Goal: Task Accomplishment & Management: Use online tool/utility

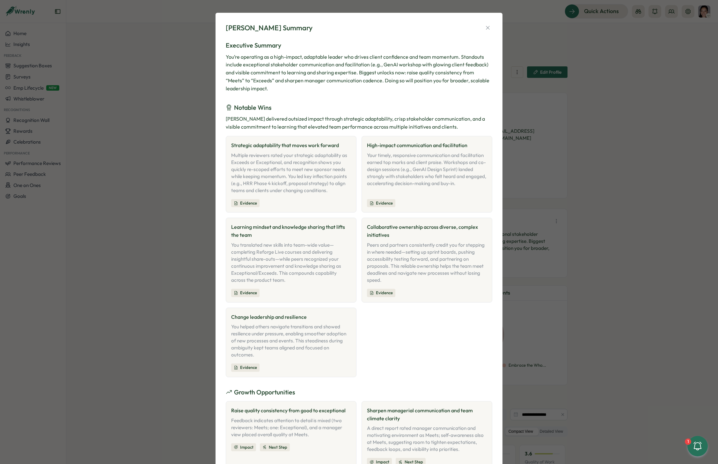
click at [345, 74] on div "You’re operating as a high-impact, adaptable leader who drives client confidenc…" at bounding box center [359, 73] width 267 height 40
click at [320, 103] on div "Notable Wins" at bounding box center [359, 108] width 267 height 10
click at [382, 47] on h3 "Executive Summary" at bounding box center [359, 46] width 267 height 10
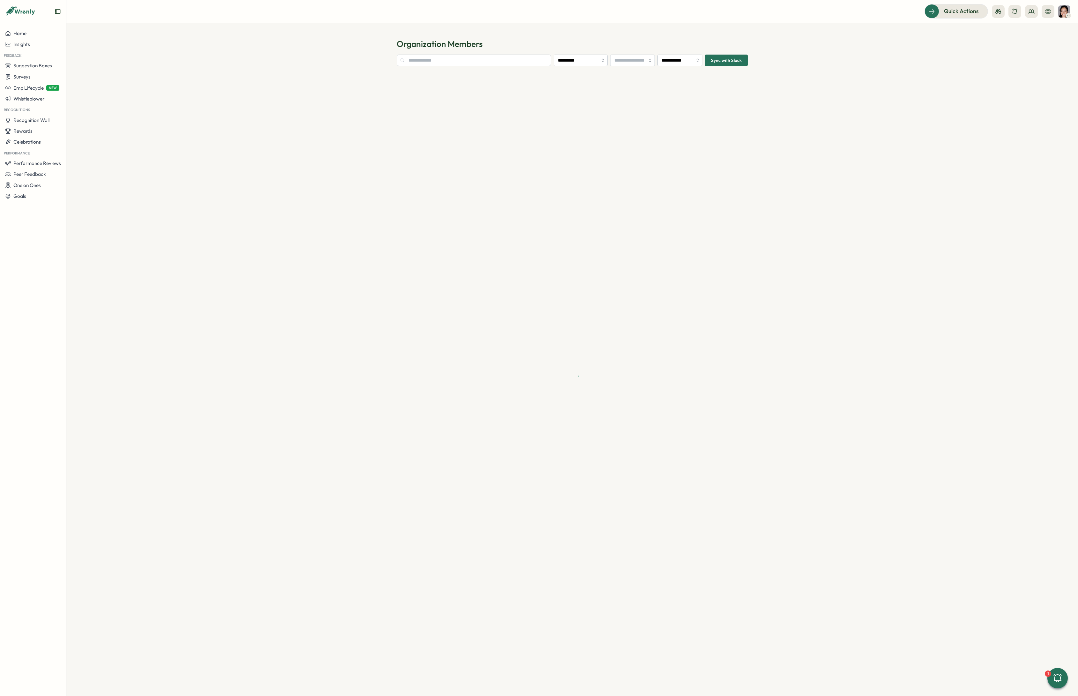
type input "**********"
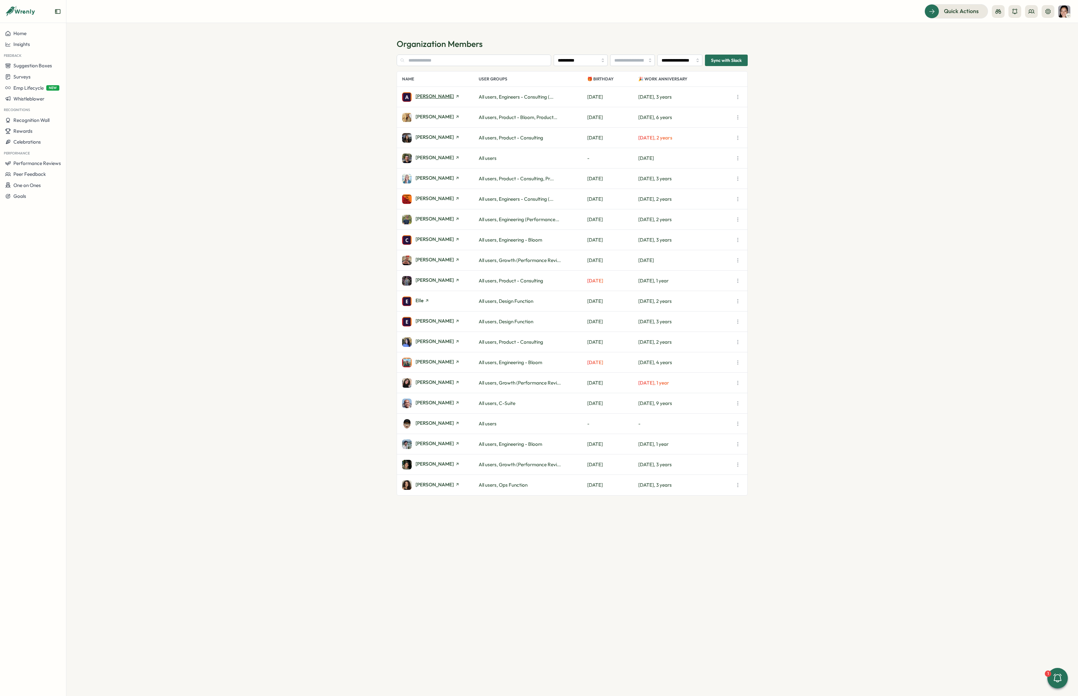
click at [430, 95] on span "[PERSON_NAME]" at bounding box center [434, 96] width 38 height 5
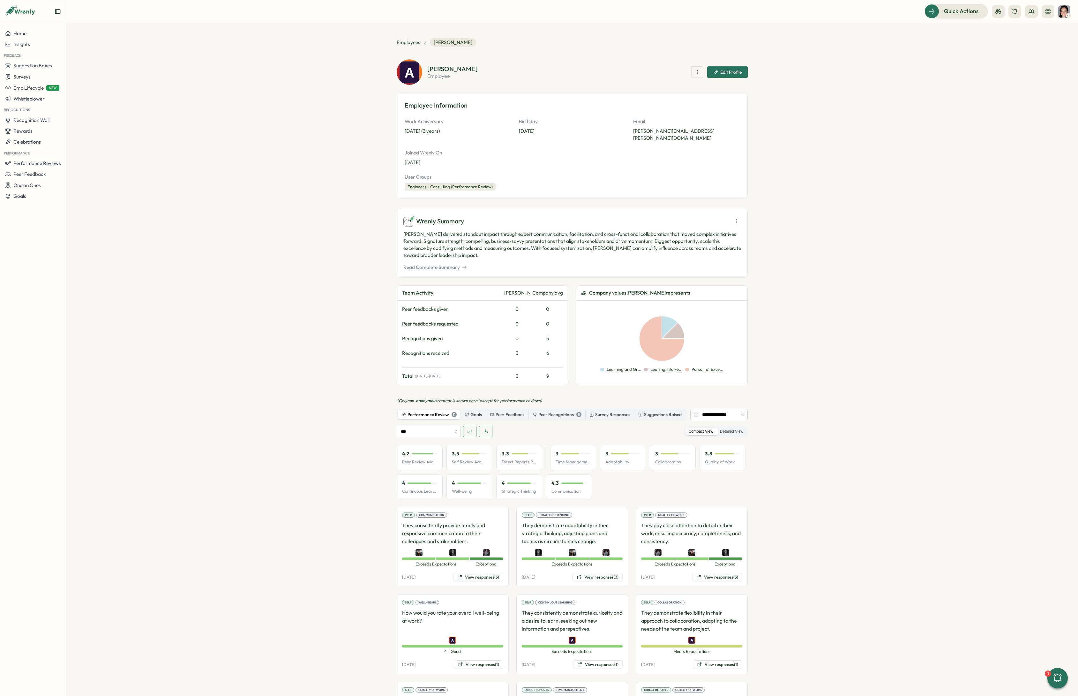
click at [441, 264] on button "Read Complete Summary" at bounding box center [434, 267] width 63 height 7
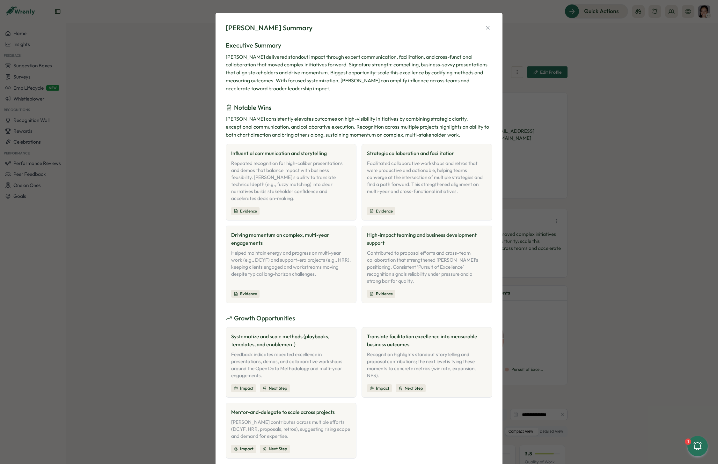
scroll to position [11, 0]
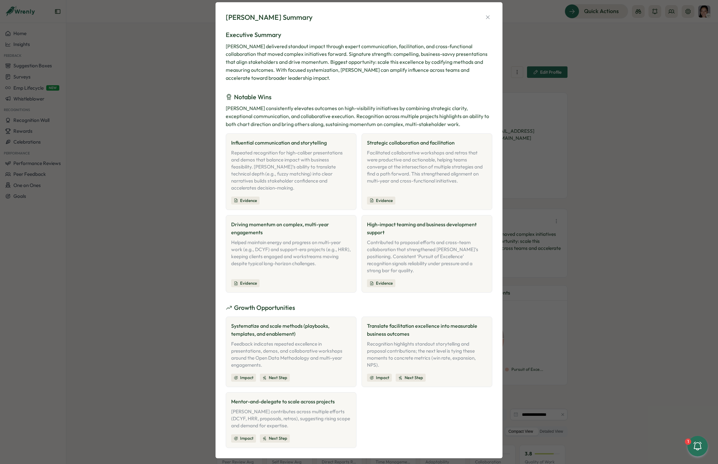
click at [158, 57] on div "[PERSON_NAME] Summary Executive Summary [PERSON_NAME] delivered standout impact…" at bounding box center [359, 232] width 718 height 464
click at [489, 19] on icon "button" at bounding box center [488, 17] width 6 height 6
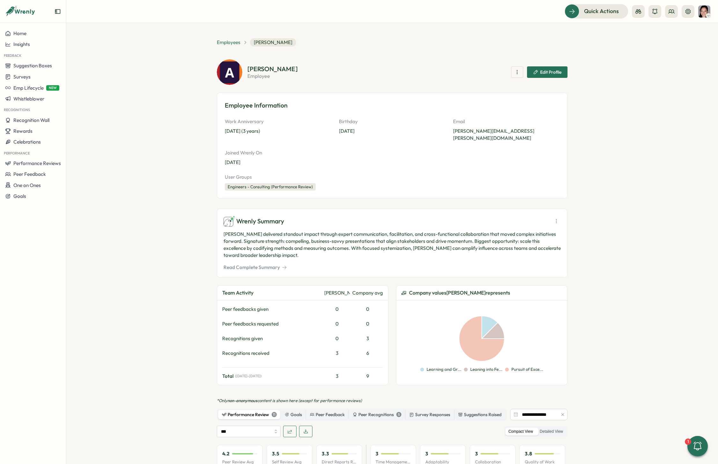
click at [224, 42] on span "Employees" at bounding box center [229, 42] width 24 height 7
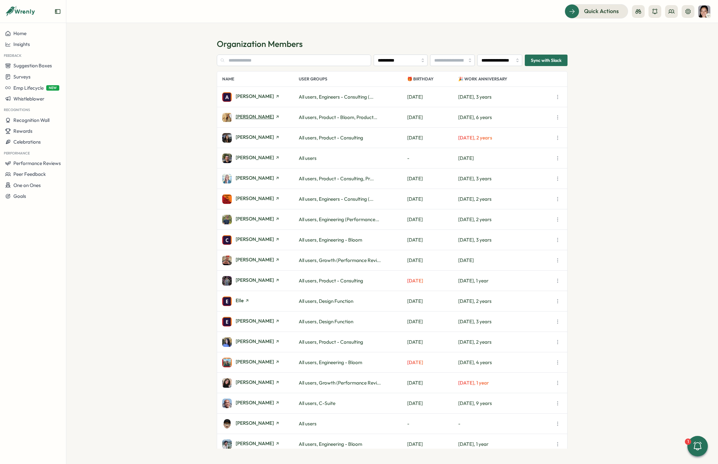
click at [243, 117] on span "[PERSON_NAME]" at bounding box center [255, 116] width 38 height 5
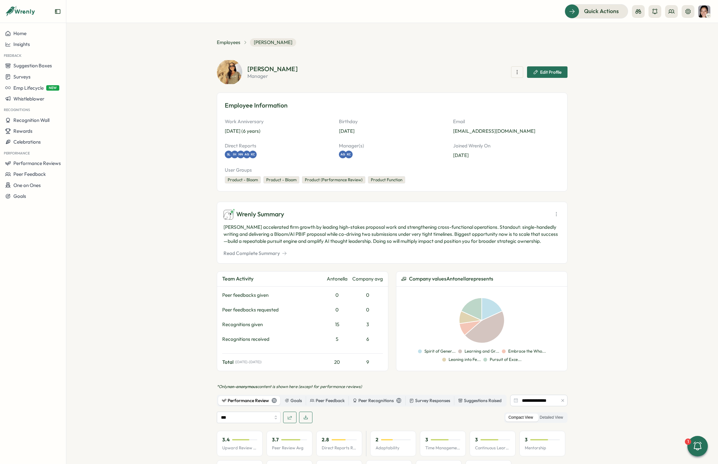
click at [260, 254] on button "Read Complete Summary" at bounding box center [255, 253] width 63 height 7
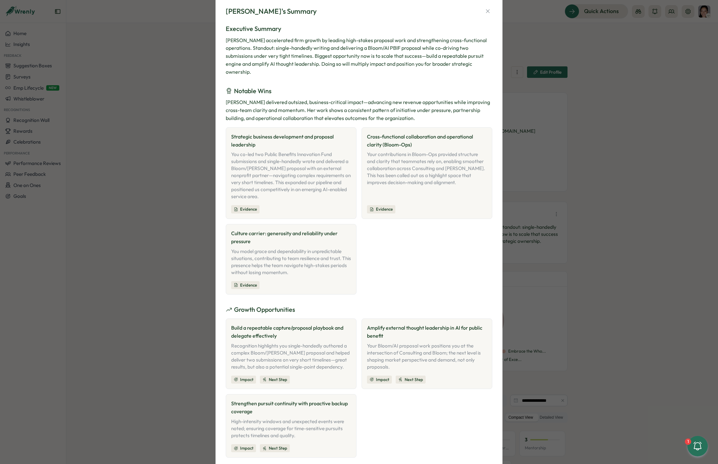
scroll to position [15, 0]
click at [168, 81] on div "[PERSON_NAME]'s Summary Executive Summary [PERSON_NAME] accelerated firm growth…" at bounding box center [359, 232] width 718 height 464
click at [488, 14] on icon "button" at bounding box center [488, 12] width 6 height 6
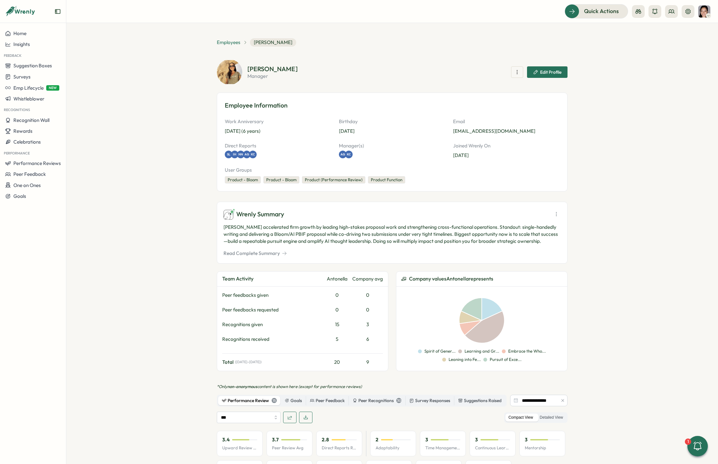
click at [227, 43] on span "Employees" at bounding box center [229, 42] width 24 height 7
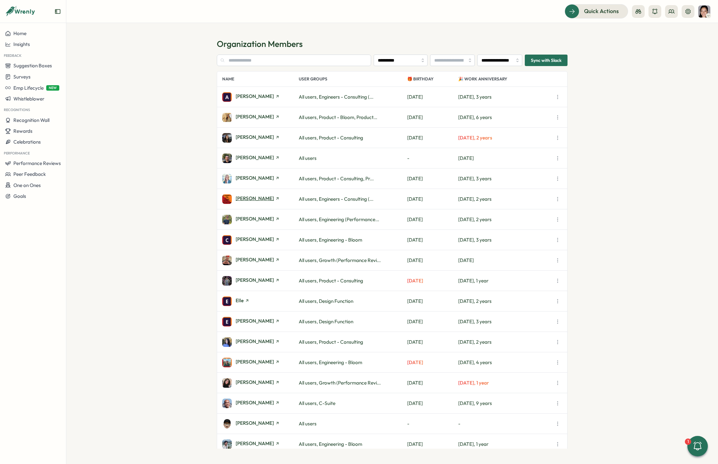
click at [253, 197] on span "[PERSON_NAME]" at bounding box center [255, 198] width 38 height 5
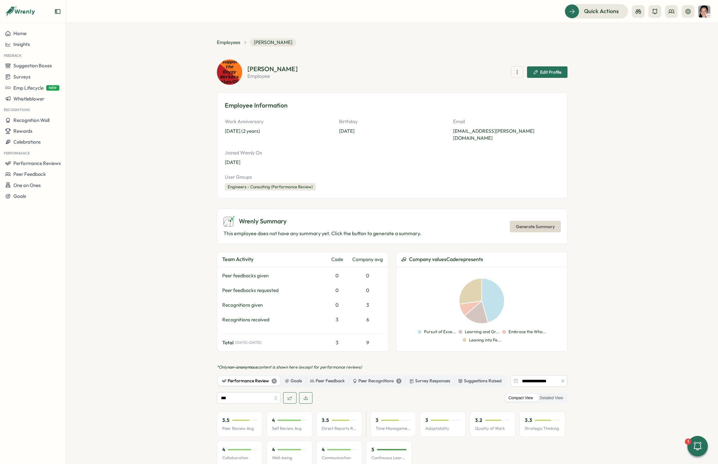
click at [562, 379] on icon "button" at bounding box center [563, 381] width 4 height 4
click at [544, 394] on label "Detailed View" at bounding box center [552, 398] width 30 height 8
click at [304, 395] on icon "button" at bounding box center [305, 397] width 5 height 5
click at [643, 228] on section "Employees [PERSON_NAME] [PERSON_NAME] employee Edit Profile Employee Informatio…" at bounding box center [392, 243] width 652 height 441
click at [541, 212] on div "Wrenly Summary This employee does not have any summary yet. Click the button to…" at bounding box center [392, 226] width 351 height 35
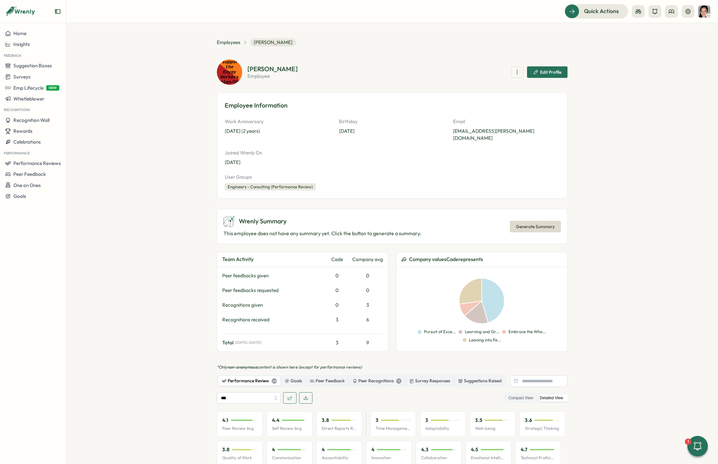
click at [540, 226] on div "Wrenly Summary This employee does not have any summary yet. Click the button to…" at bounding box center [392, 226] width 351 height 35
click at [540, 223] on span "Generate Summary" at bounding box center [535, 226] width 39 height 11
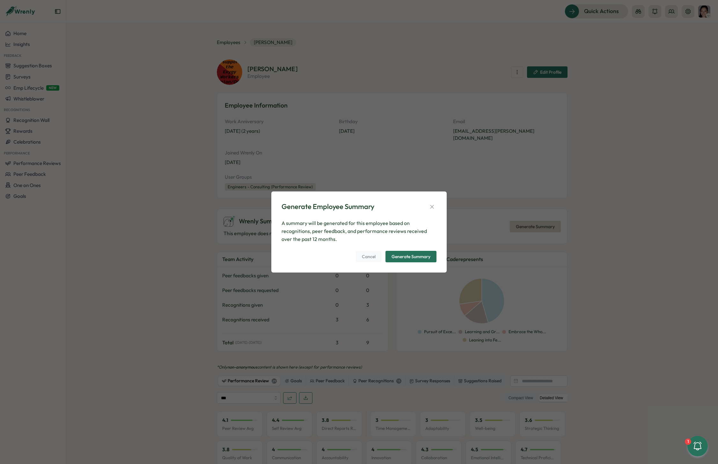
click at [416, 257] on div "Generate Summary" at bounding box center [411, 256] width 39 height 4
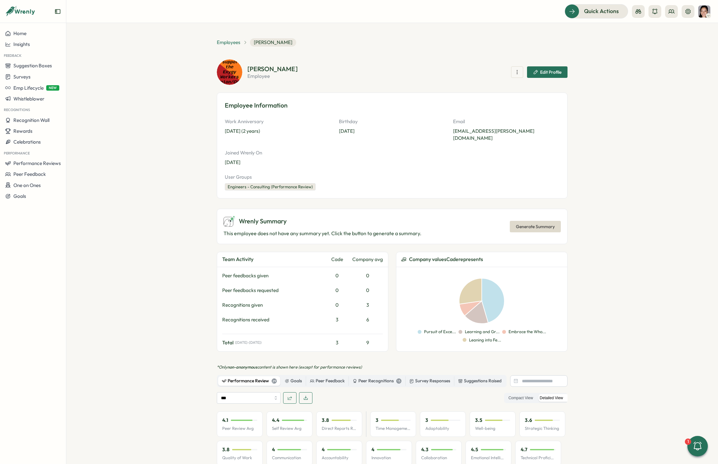
click at [230, 44] on span "Employees" at bounding box center [229, 42] width 24 height 7
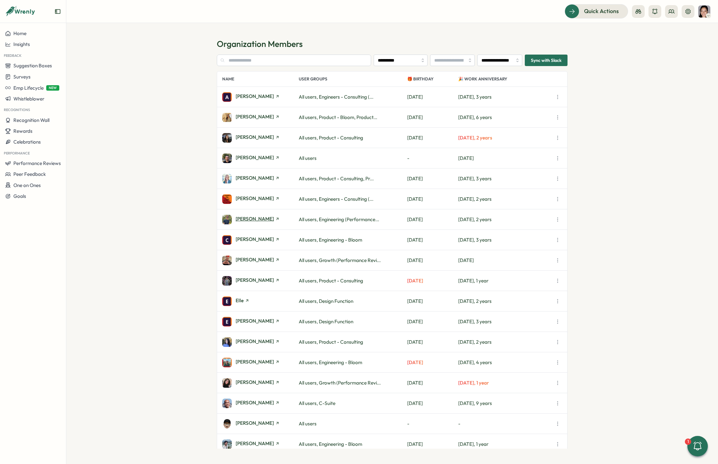
click at [257, 217] on span "[PERSON_NAME]" at bounding box center [255, 218] width 38 height 5
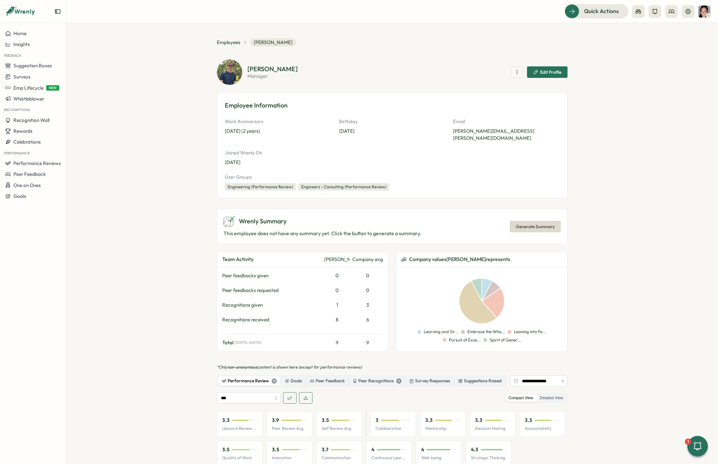
click at [519, 221] on span "Generate Summary" at bounding box center [535, 226] width 39 height 11
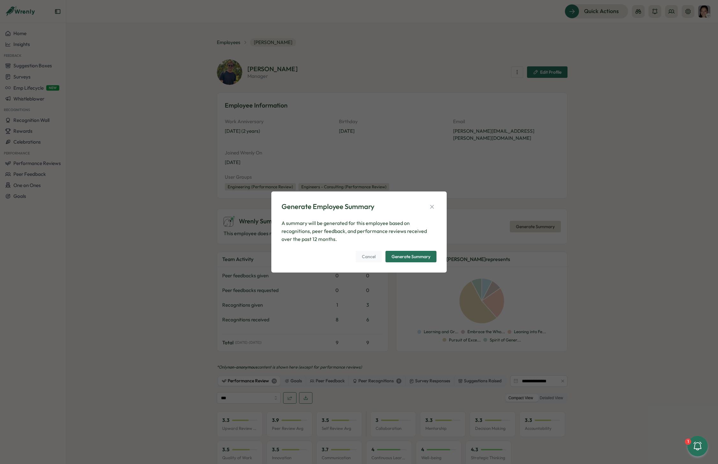
click at [408, 255] on div "Generate Summary" at bounding box center [411, 256] width 39 height 4
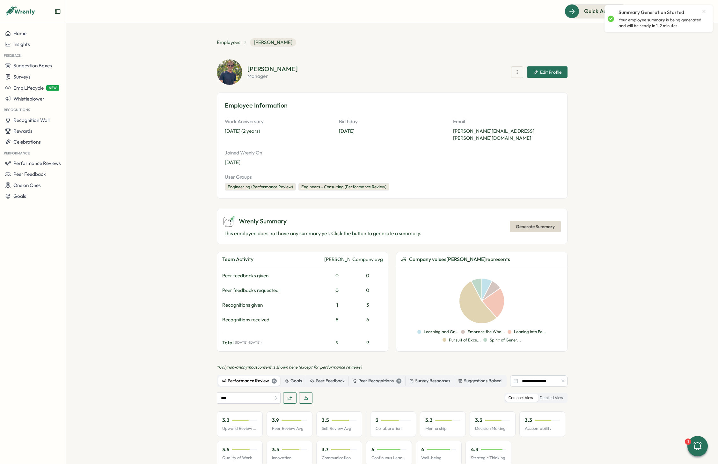
click at [562, 380] on icon "button" at bounding box center [563, 381] width 3 height 3
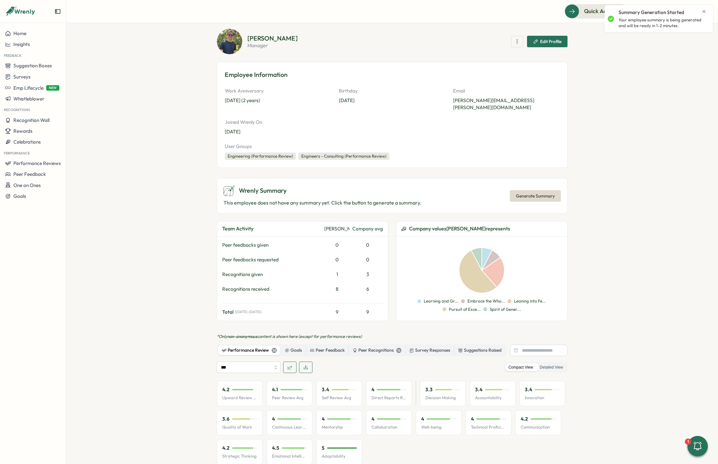
scroll to position [35, 0]
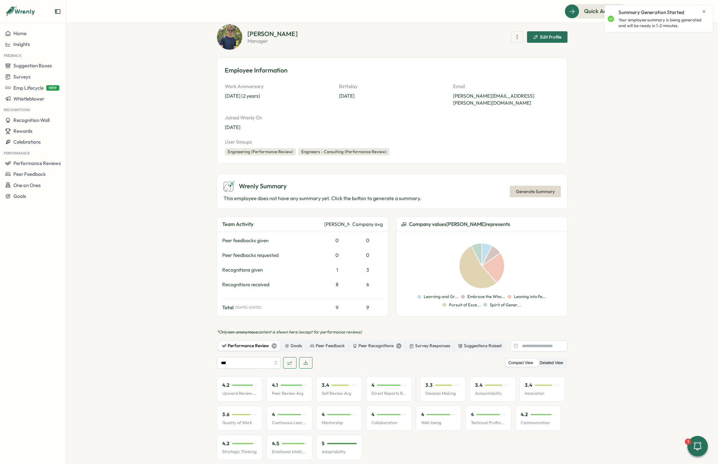
click at [549, 359] on label "Detailed View" at bounding box center [552, 363] width 30 height 8
click at [306, 361] on icon "button" at bounding box center [306, 363] width 4 height 4
click at [528, 186] on span "Generate Summary" at bounding box center [535, 191] width 39 height 11
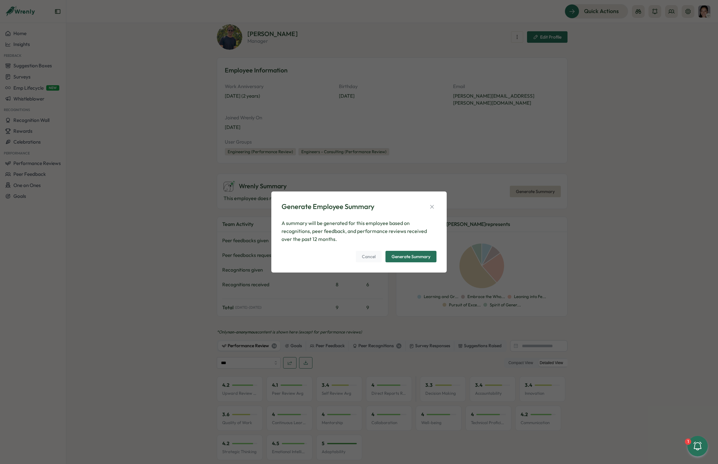
click at [431, 256] on button "Generate Summary" at bounding box center [411, 256] width 51 height 11
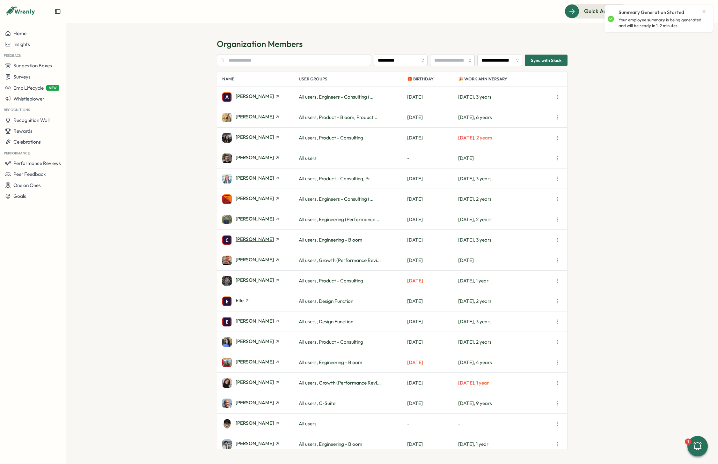
click at [252, 237] on span "[PERSON_NAME]" at bounding box center [255, 239] width 38 height 5
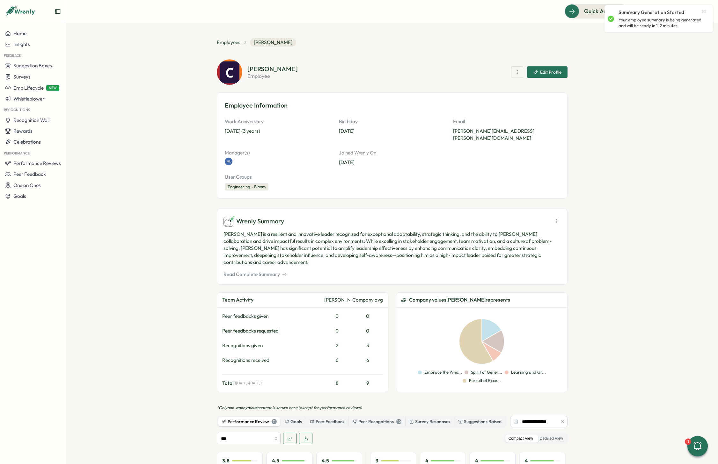
click at [274, 271] on button "Read Complete Summary" at bounding box center [255, 274] width 63 height 7
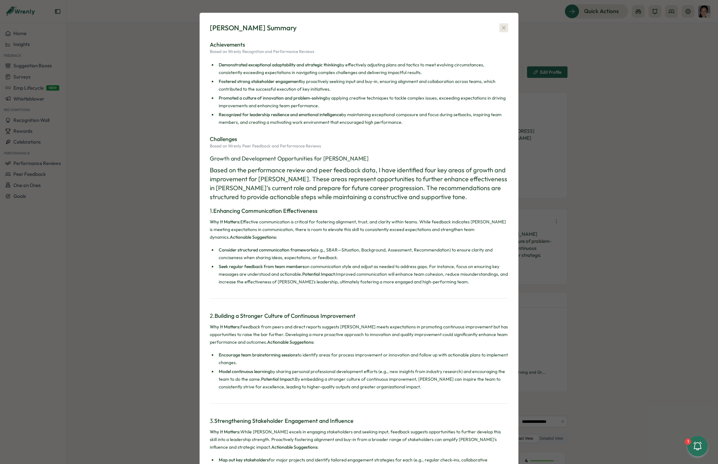
click at [503, 25] on icon "button" at bounding box center [504, 28] width 6 height 6
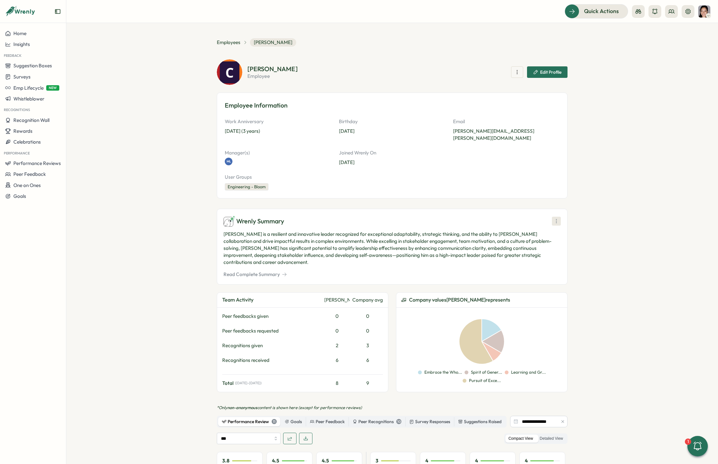
click at [554, 218] on icon at bounding box center [556, 221] width 6 height 6
click at [563, 248] on span "Generate New Summary" at bounding box center [556, 247] width 53 height 7
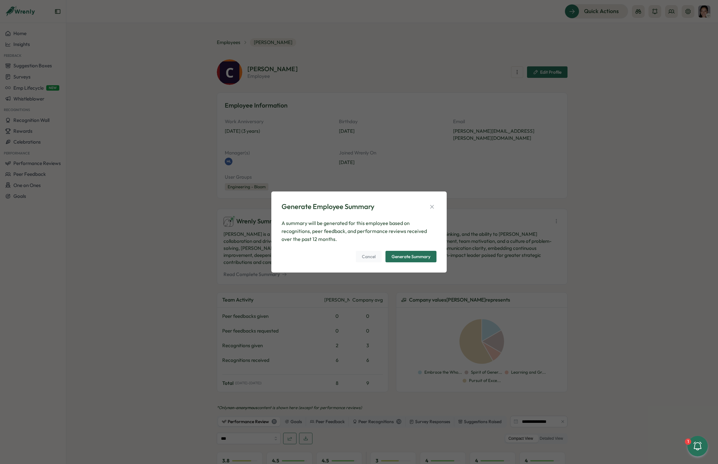
click at [427, 256] on div "Generate Summary" at bounding box center [411, 256] width 39 height 4
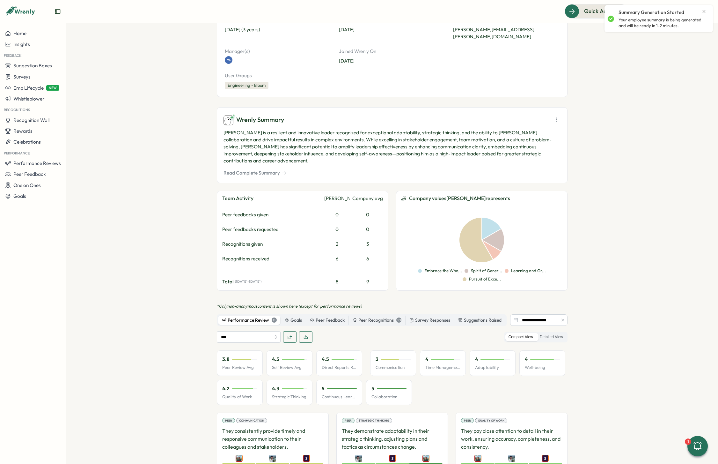
scroll to position [124, 0]
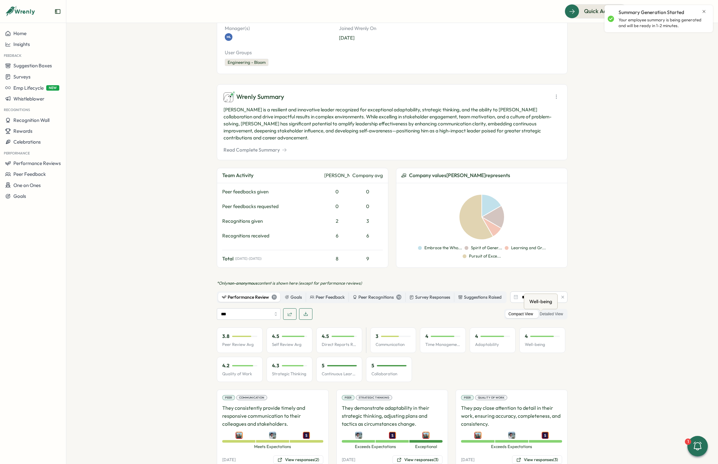
click at [552, 302] on div "Well-being" at bounding box center [541, 301] width 26 height 10
click at [564, 310] on label "Detailed View" at bounding box center [552, 314] width 30 height 8
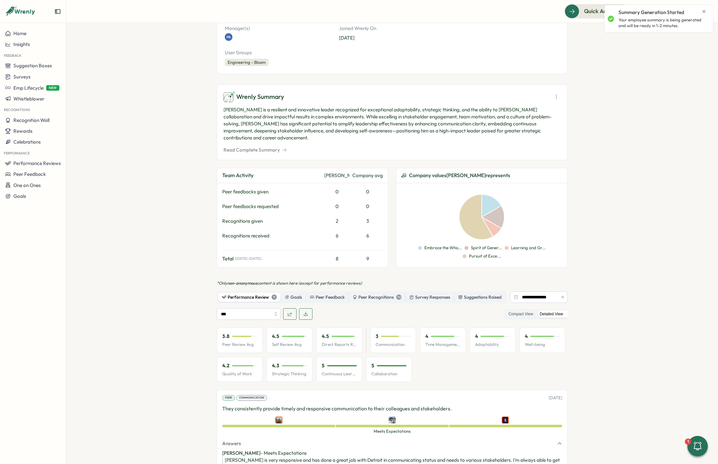
click at [308, 308] on button "button" at bounding box center [305, 313] width 13 height 11
click at [564, 293] on button "button" at bounding box center [563, 296] width 7 height 7
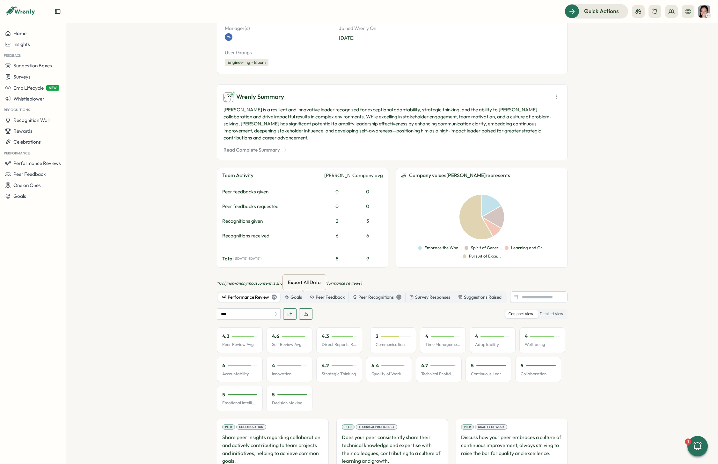
click at [305, 311] on icon "button" at bounding box center [305, 313] width 5 height 5
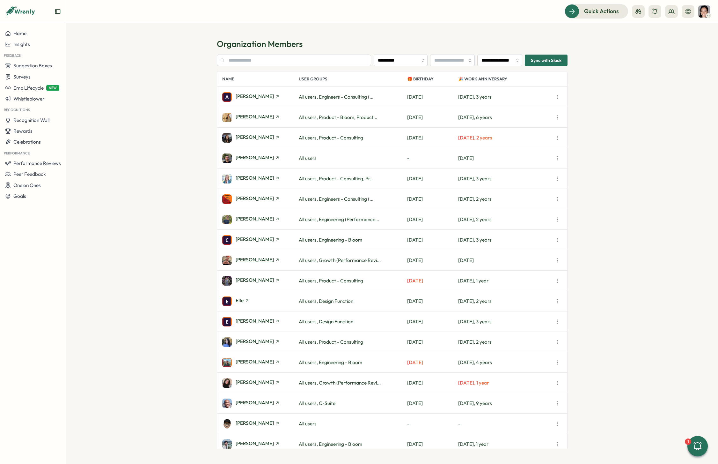
click at [250, 260] on span "[PERSON_NAME]" at bounding box center [255, 259] width 38 height 5
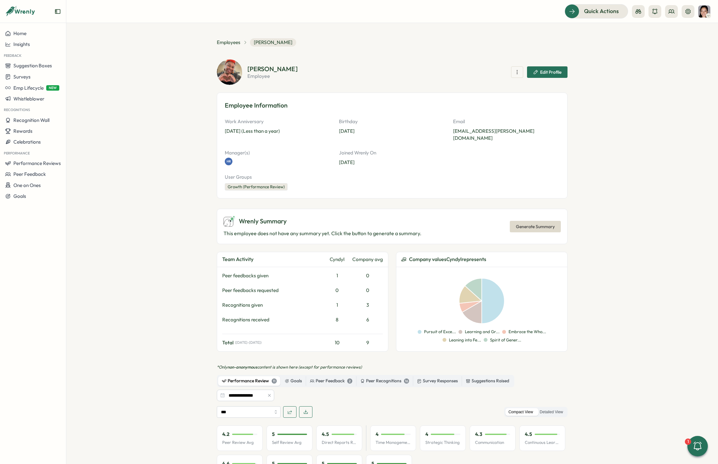
click at [528, 222] on span "Generate Summary" at bounding box center [535, 226] width 39 height 11
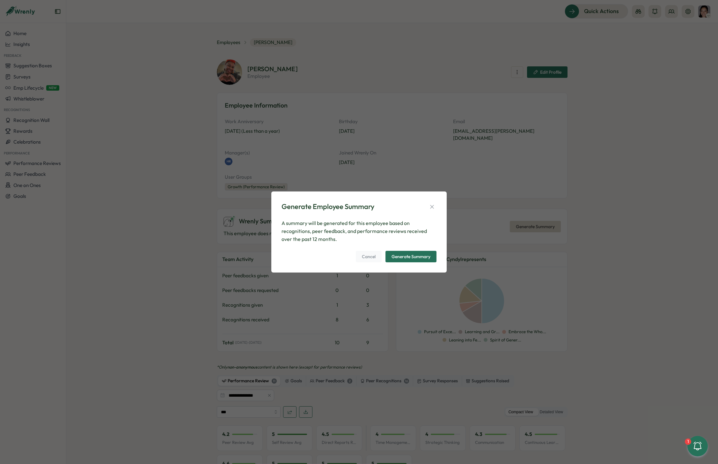
click at [424, 254] on div "Generate Summary" at bounding box center [411, 256] width 39 height 4
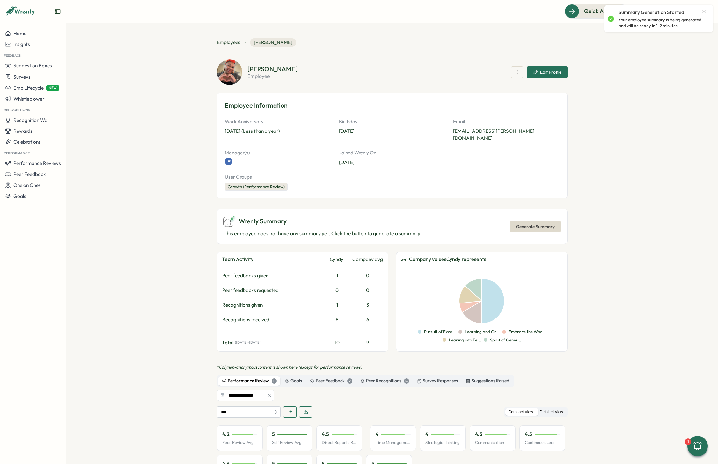
click at [558, 408] on label "Detailed View" at bounding box center [552, 412] width 30 height 8
click at [267, 393] on icon "button" at bounding box center [269, 395] width 4 height 4
click at [308, 408] on button "button" at bounding box center [305, 411] width 13 height 11
click at [232, 44] on span "Employees" at bounding box center [229, 42] width 24 height 7
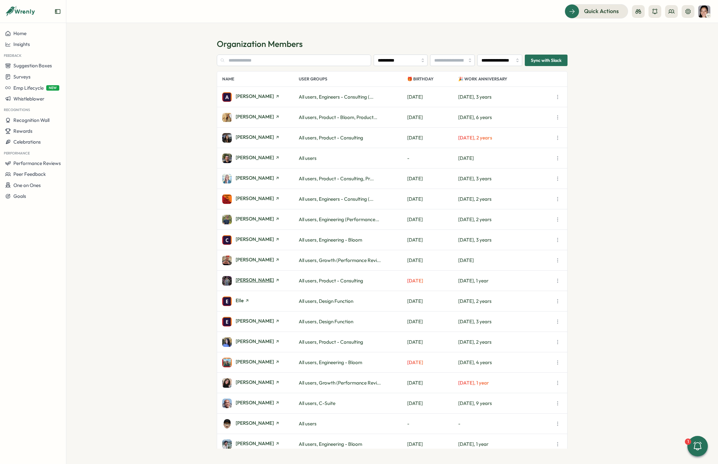
click at [264, 280] on span "[PERSON_NAME]" at bounding box center [255, 280] width 38 height 5
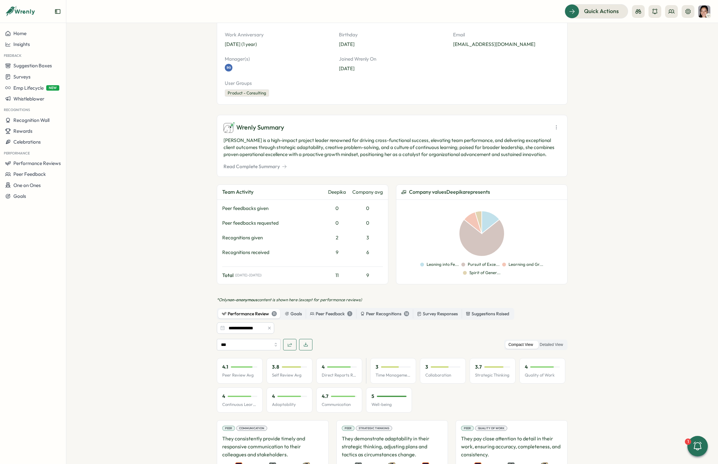
scroll to position [89, 0]
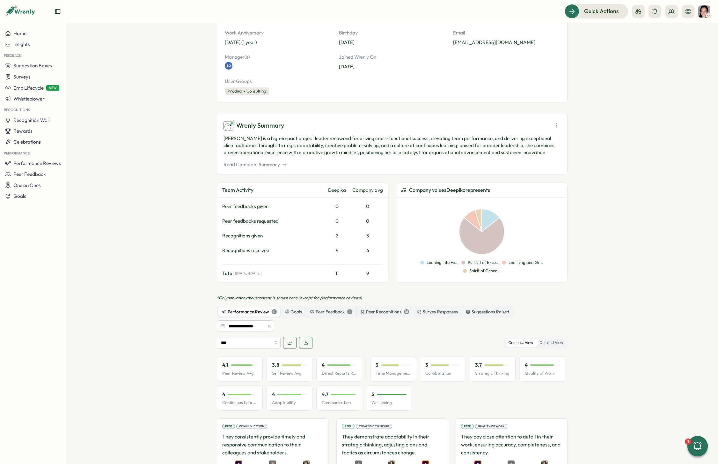
click at [273, 168] on button "Read Complete Summary" at bounding box center [255, 164] width 63 height 7
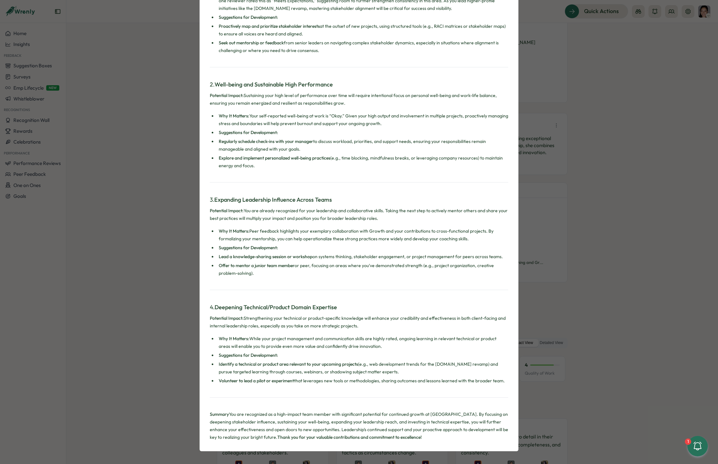
scroll to position [0, 0]
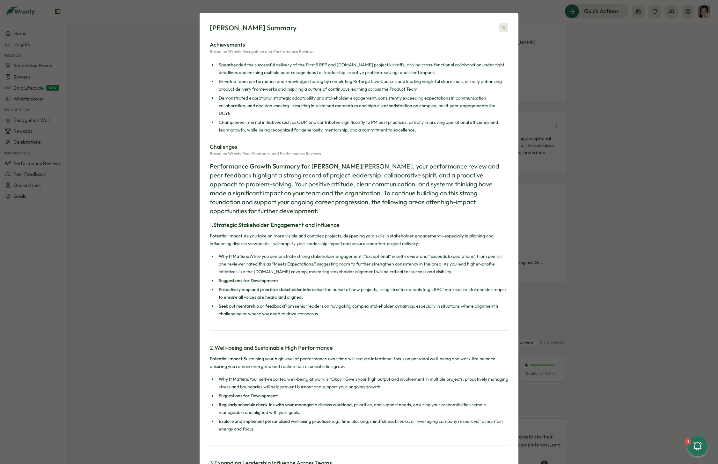
click at [505, 25] on icon "button" at bounding box center [504, 28] width 6 height 6
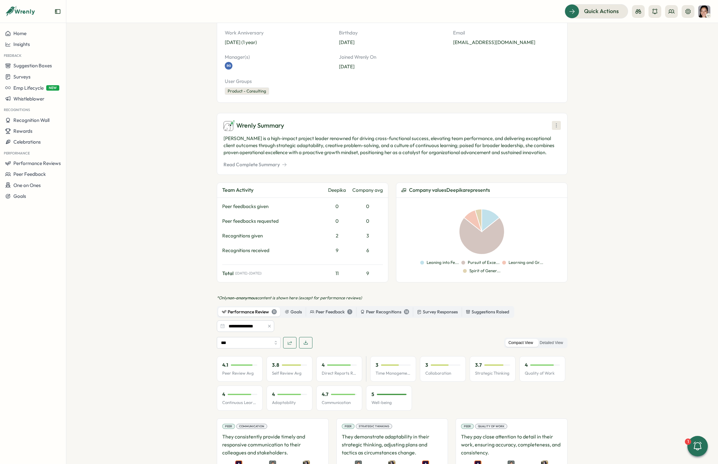
click at [556, 127] on icon at bounding box center [556, 126] width 0 height 4
click at [557, 162] on button "Generate New Summary" at bounding box center [555, 158] width 72 height 13
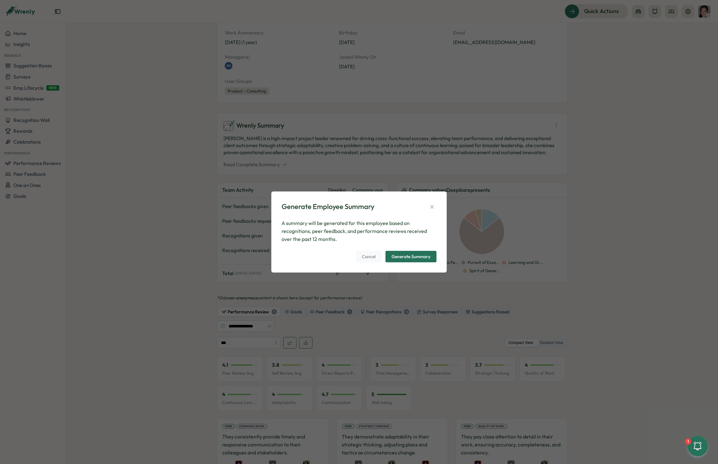
click at [405, 250] on div "A summary will be generated for this employee based on recognitions, peer feedb…" at bounding box center [359, 240] width 155 height 43
click at [415, 253] on span "Generate Summary" at bounding box center [411, 256] width 39 height 11
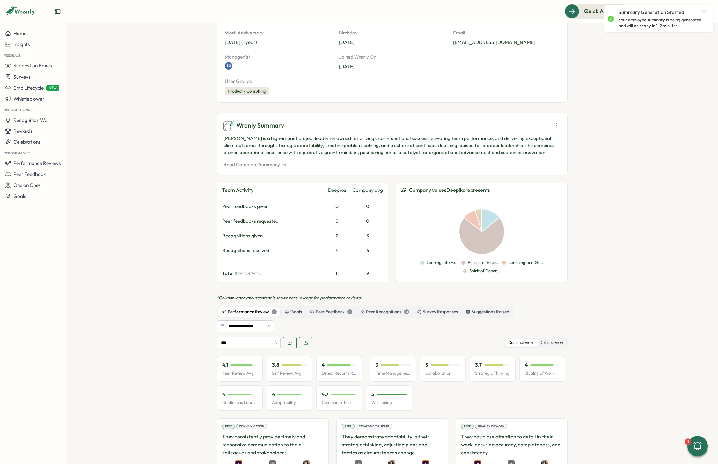
click at [557, 347] on label "Detailed View" at bounding box center [552, 343] width 30 height 8
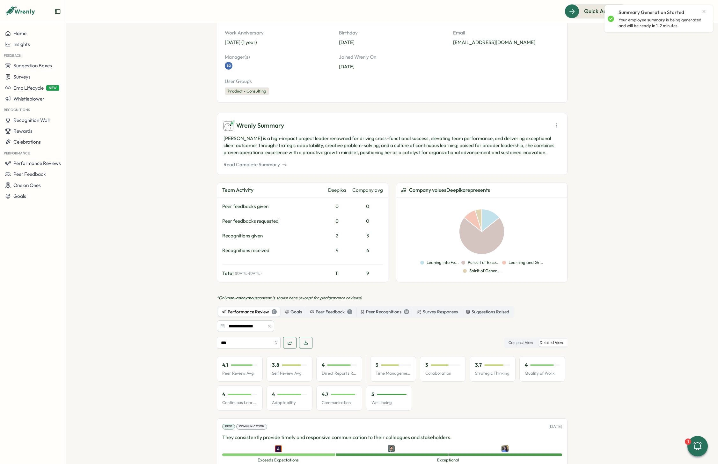
click at [267, 328] on icon "button" at bounding box center [269, 326] width 4 height 4
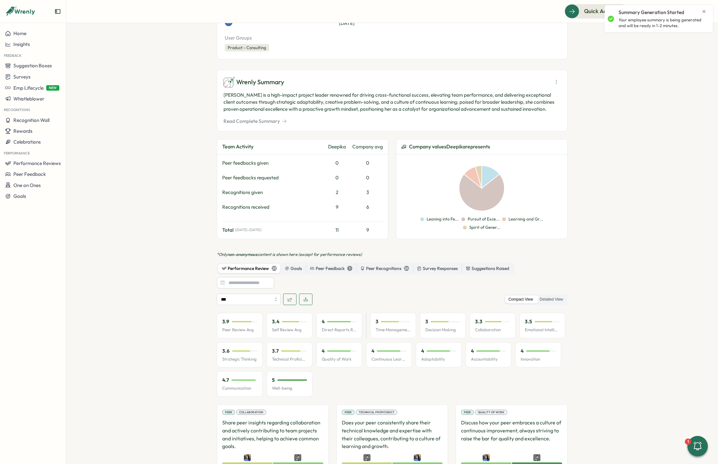
scroll to position [134, 0]
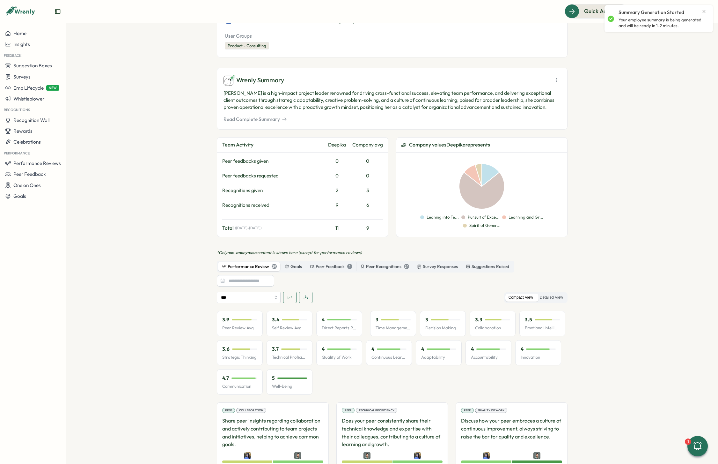
click at [303, 300] on icon "button" at bounding box center [305, 297] width 5 height 5
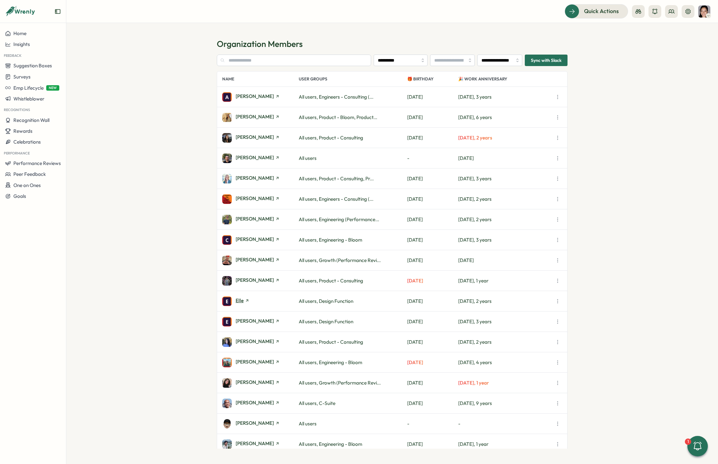
click at [240, 300] on span "Elle" at bounding box center [240, 300] width 8 height 5
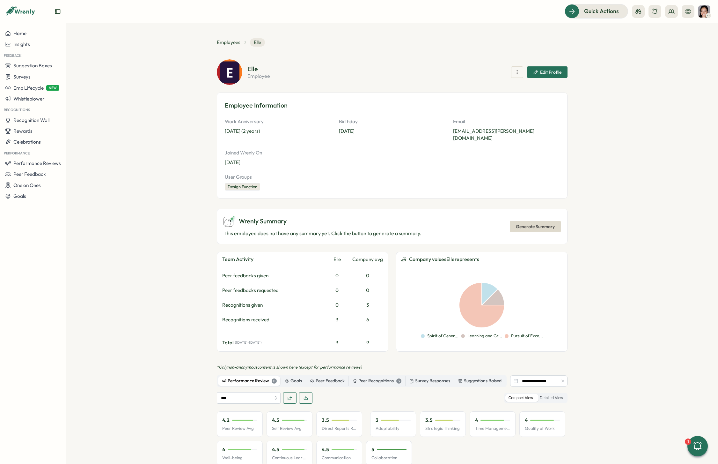
click at [547, 221] on span "Generate Summary" at bounding box center [535, 226] width 39 height 11
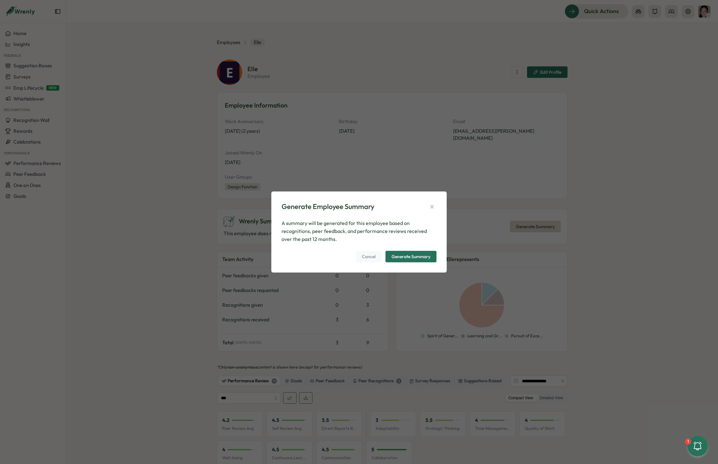
click at [425, 258] on div "Generate Summary" at bounding box center [411, 256] width 39 height 4
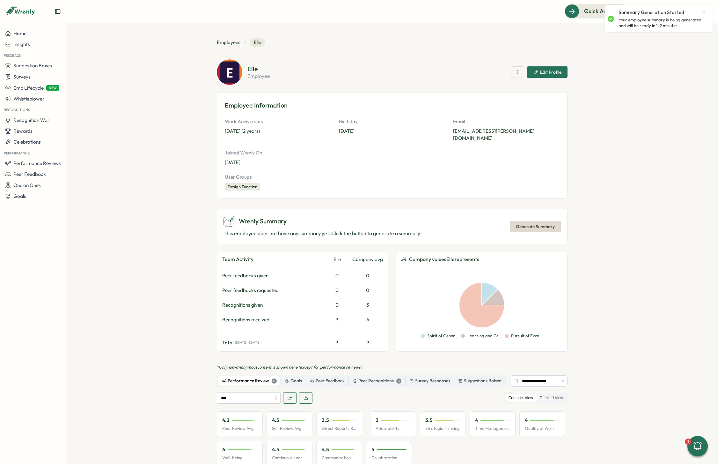
click at [616, 310] on section "**********" at bounding box center [392, 243] width 652 height 441
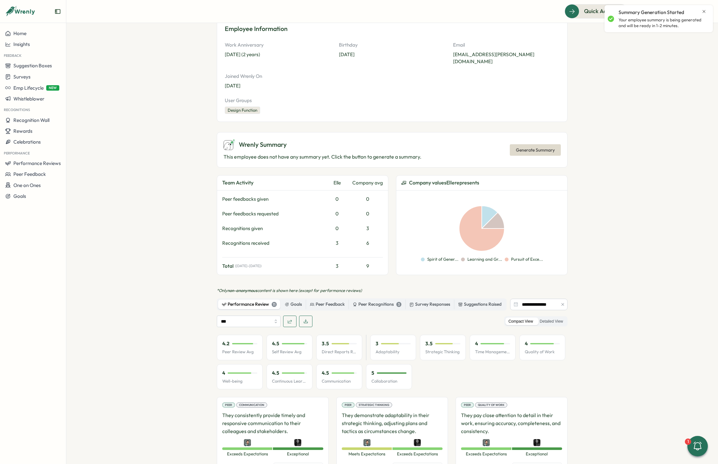
scroll to position [78, 0]
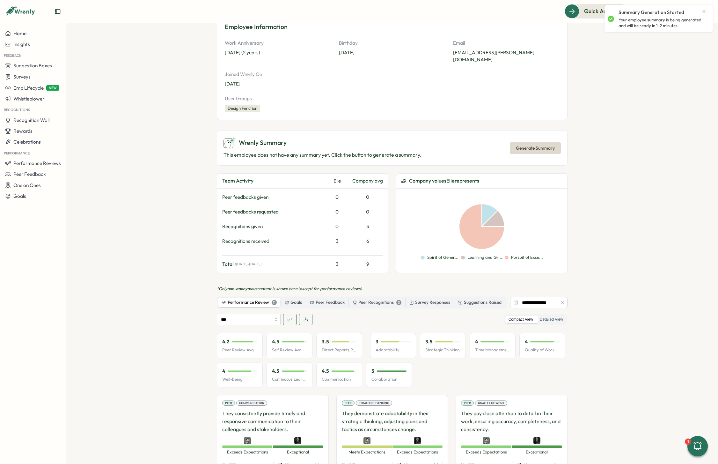
click at [562, 301] on icon "button" at bounding box center [563, 302] width 3 height 3
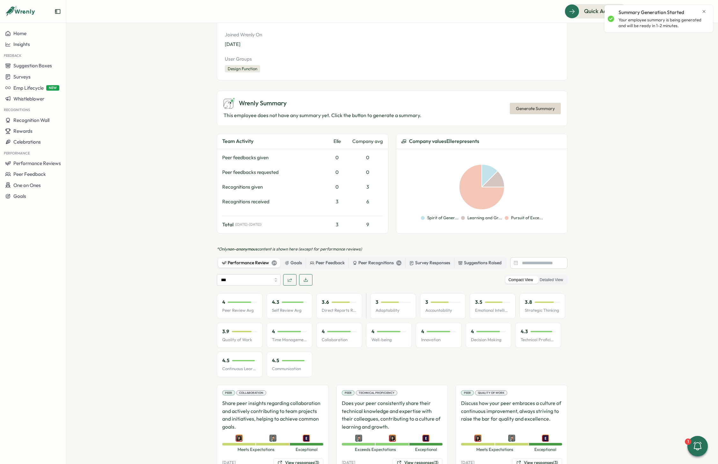
scroll to position [129, 0]
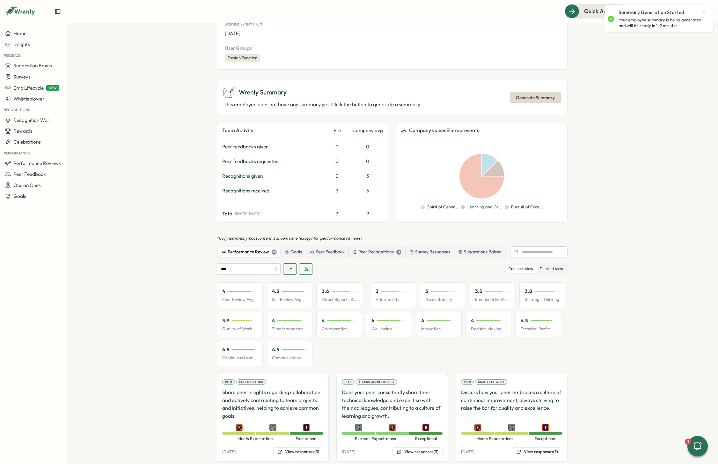
click at [558, 265] on label "Detailed View" at bounding box center [552, 269] width 30 height 8
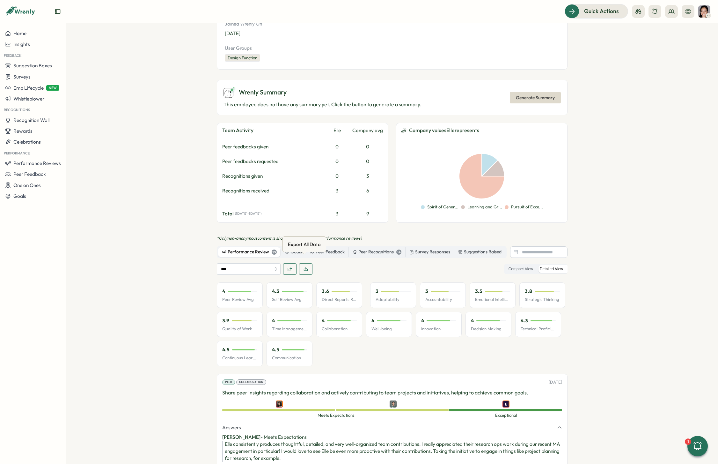
click at [303, 266] on icon "button" at bounding box center [305, 268] width 5 height 5
click at [607, 98] on section "Employees [PERSON_NAME] employee Edit Profile Employee Information Work Anniver…" at bounding box center [392, 243] width 652 height 441
click at [534, 92] on span "Generate Summary" at bounding box center [535, 97] width 39 height 11
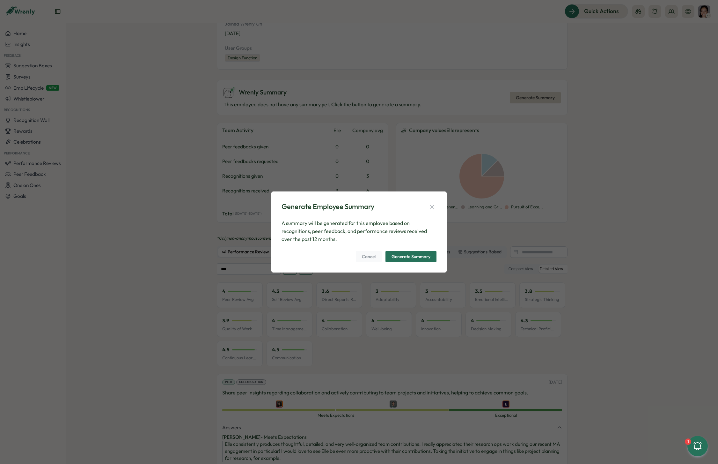
click at [408, 262] on span "Generate Summary" at bounding box center [411, 256] width 39 height 11
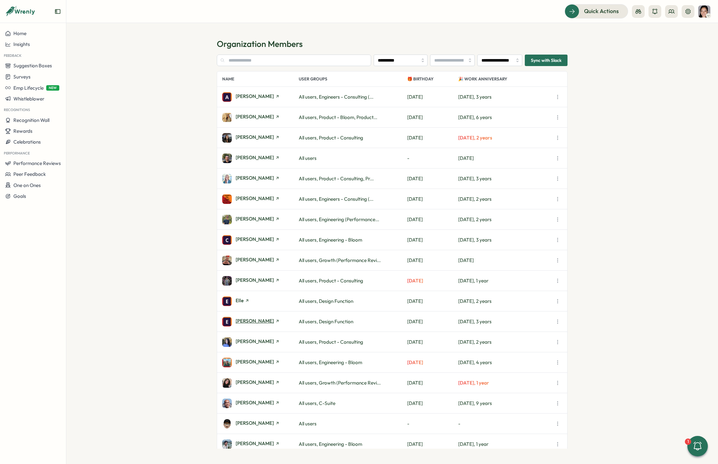
click at [253, 321] on span "[PERSON_NAME]" at bounding box center [255, 320] width 38 height 5
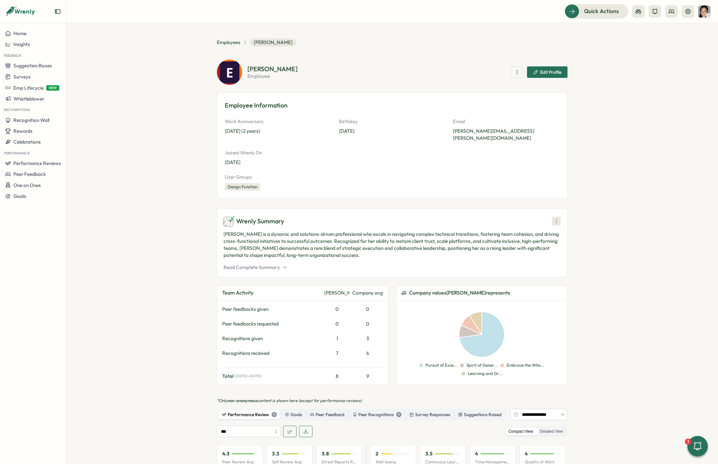
click at [557, 218] on icon at bounding box center [556, 221] width 6 height 6
click at [652, 285] on section "Employees [PERSON_NAME] [PERSON_NAME] employee Edit Profile Employee Informatio…" at bounding box center [392, 243] width 652 height 441
click at [562, 412] on icon "button" at bounding box center [563, 414] width 4 height 4
click at [578, 249] on span "Generate New Summary" at bounding box center [556, 247] width 53 height 7
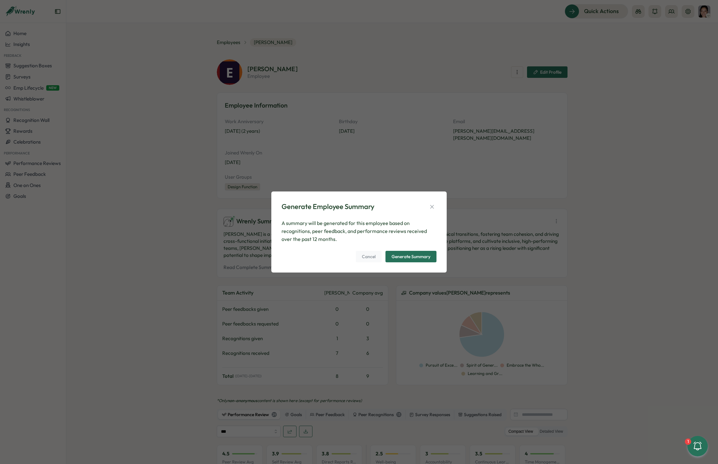
click at [405, 254] on div "Generate Summary" at bounding box center [411, 256] width 39 height 4
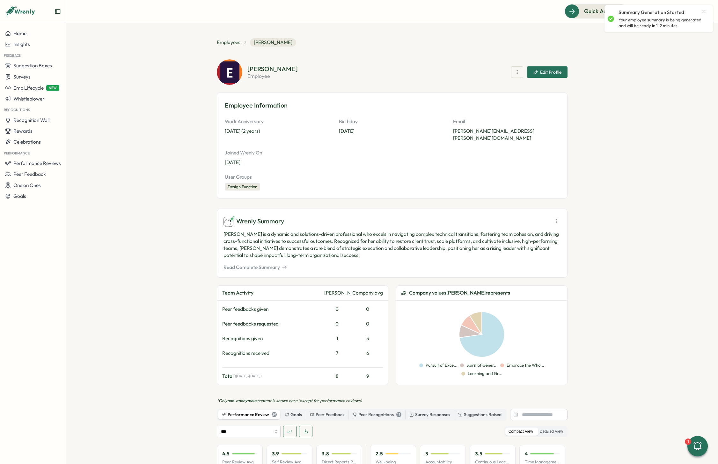
click at [618, 338] on section "Employees [PERSON_NAME] [PERSON_NAME] employee Edit Profile Employee Informatio…" at bounding box center [392, 243] width 652 height 441
click at [305, 426] on div "Direct Reports Review Avg Direct Reports Review Avg" at bounding box center [338, 426] width 67 height 16
click at [306, 426] on span "button" at bounding box center [305, 431] width 5 height 11
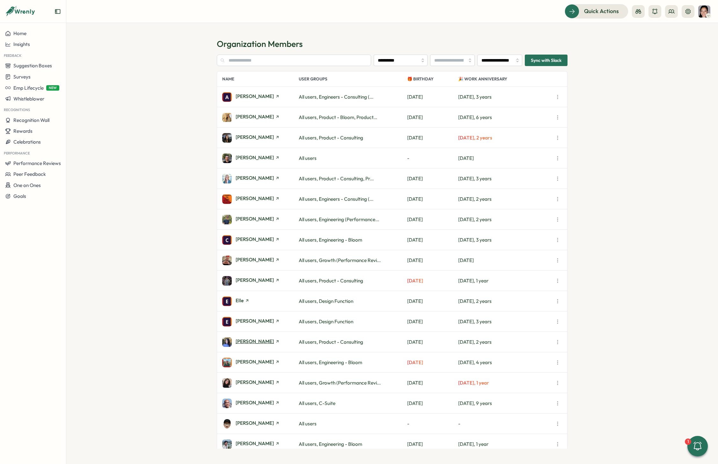
click at [246, 343] on span "[PERSON_NAME]" at bounding box center [255, 341] width 38 height 5
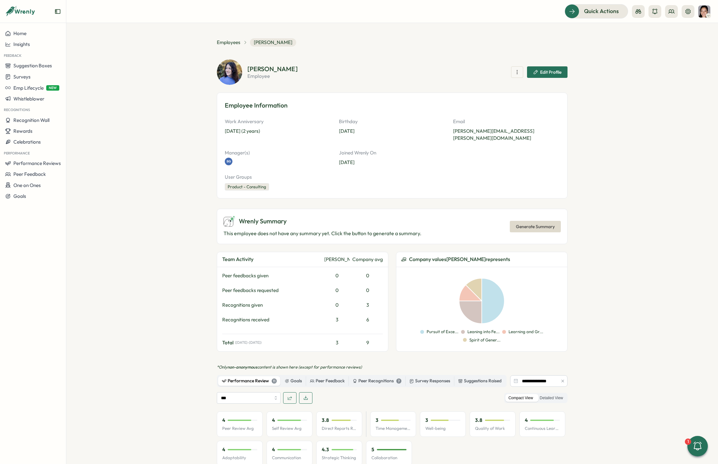
click at [545, 221] on span "Generate Summary" at bounding box center [535, 226] width 39 height 11
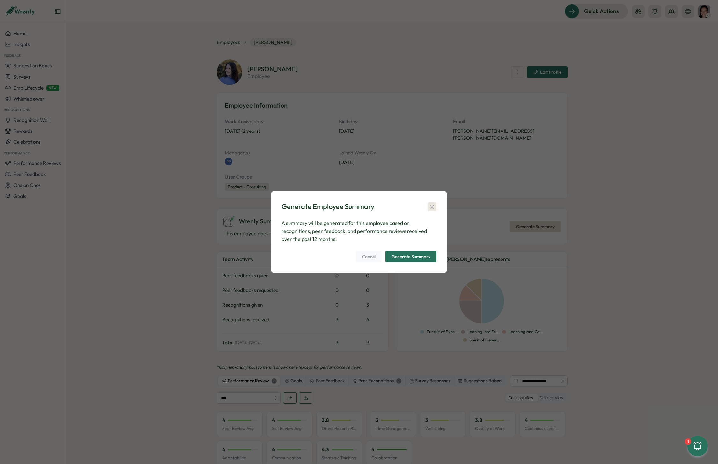
click at [433, 202] on button "button" at bounding box center [432, 206] width 9 height 9
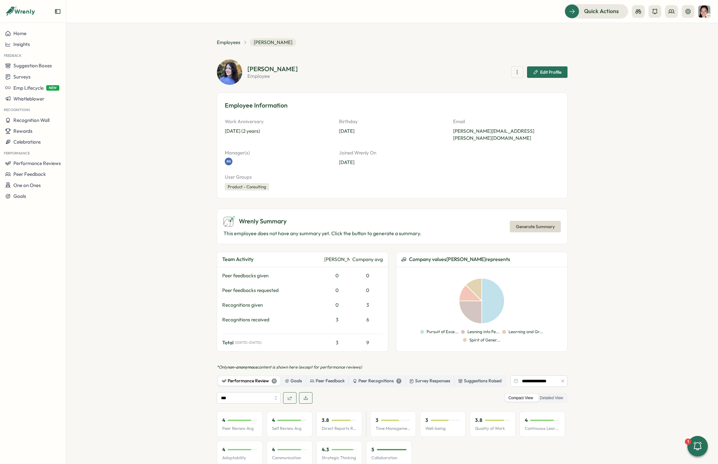
click at [564, 377] on button "button" at bounding box center [563, 380] width 7 height 7
click at [554, 221] on button "Generate Summary" at bounding box center [535, 226] width 51 height 11
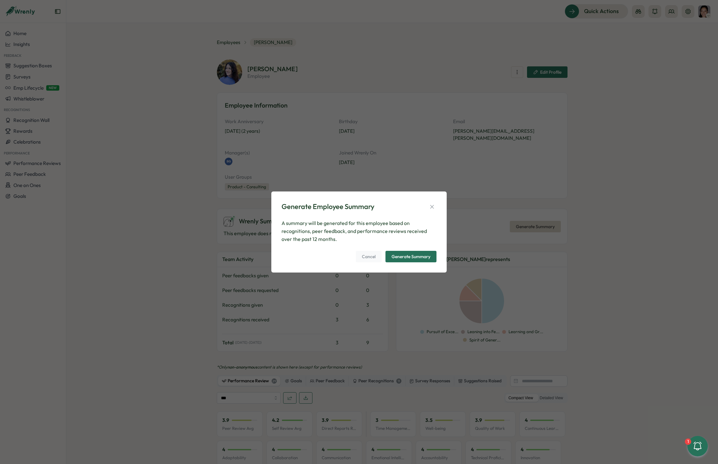
click at [420, 254] on div "Generate Summary" at bounding box center [411, 256] width 39 height 4
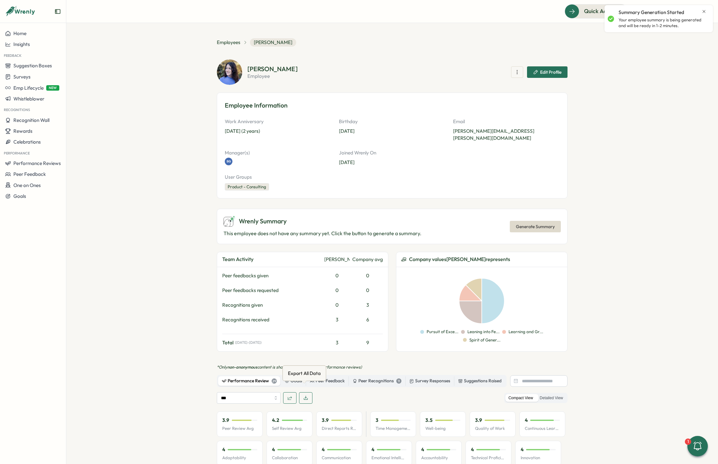
click at [307, 392] on button "button" at bounding box center [305, 397] width 13 height 11
click at [197, 135] on section "Employees [PERSON_NAME] [PERSON_NAME] employee Edit Profile Employee Informatio…" at bounding box center [392, 243] width 652 height 441
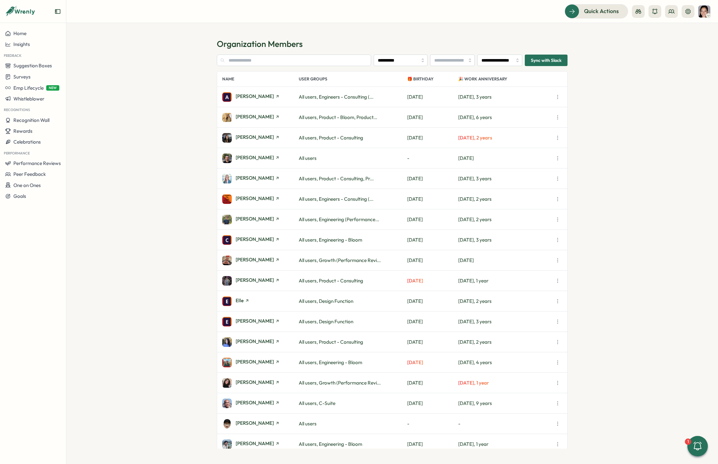
click at [245, 365] on div "[PERSON_NAME]" at bounding box center [258, 362] width 44 height 6
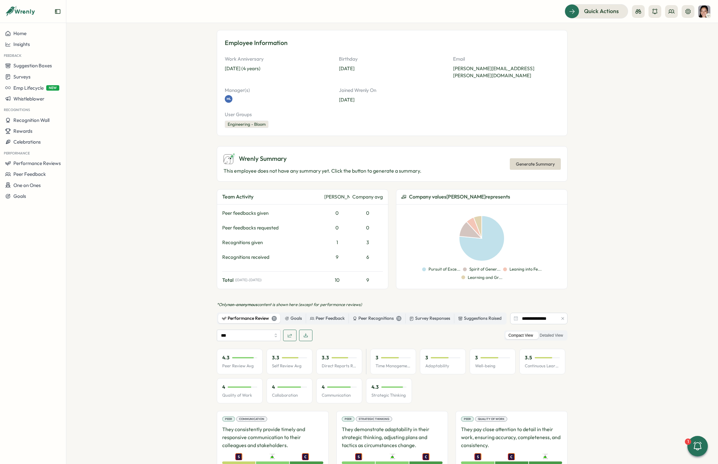
scroll to position [66, 0]
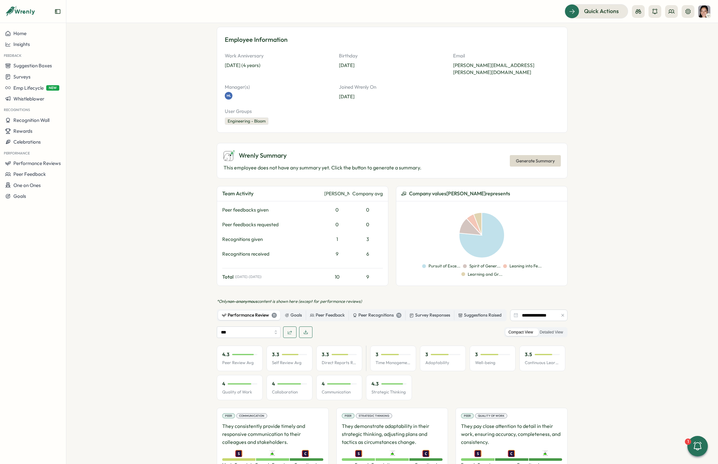
click at [556, 330] on div "*** Compact View Detailed View" at bounding box center [392, 331] width 351 height 11
click at [563, 312] on button "button" at bounding box center [563, 315] width 7 height 7
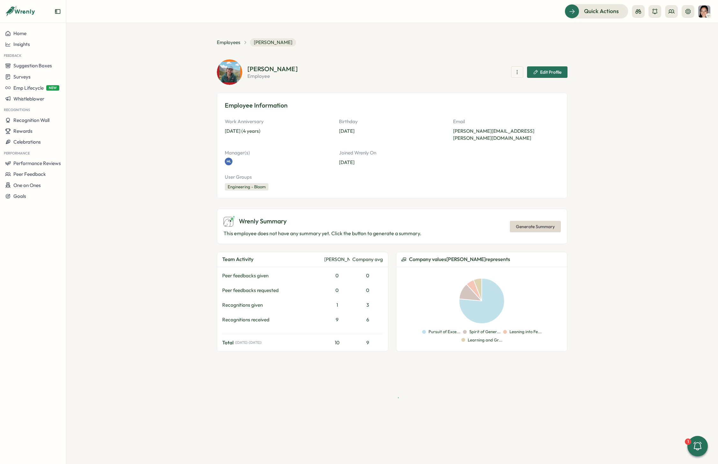
scroll to position [0, 0]
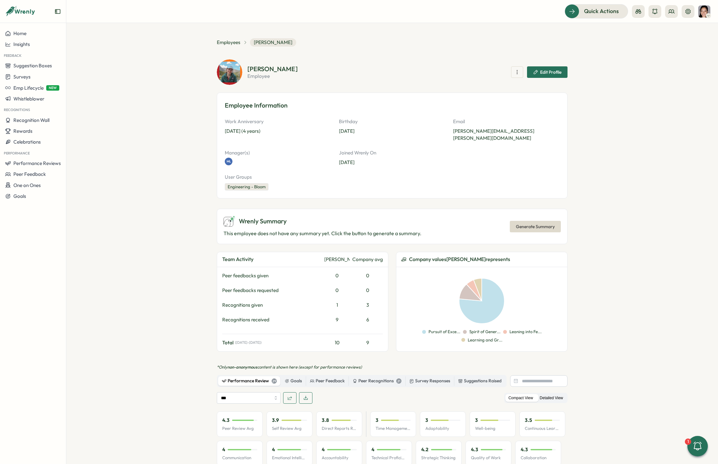
click at [558, 394] on label "Detailed View" at bounding box center [552, 398] width 30 height 8
click at [548, 221] on span "Generate Summary" at bounding box center [535, 226] width 39 height 11
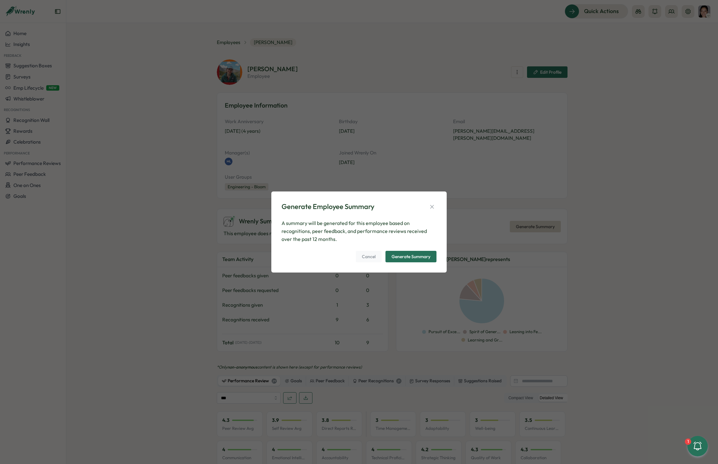
click at [432, 253] on button "Generate Summary" at bounding box center [411, 256] width 51 height 11
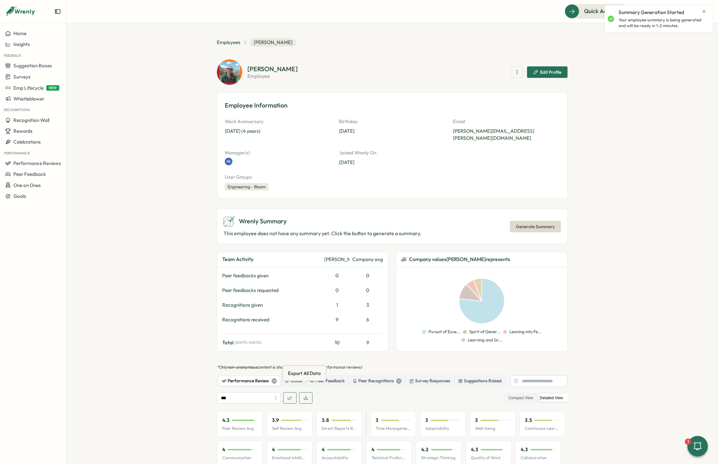
click at [307, 394] on button "button" at bounding box center [305, 397] width 13 height 11
click at [229, 41] on span "Employees" at bounding box center [229, 42] width 24 height 7
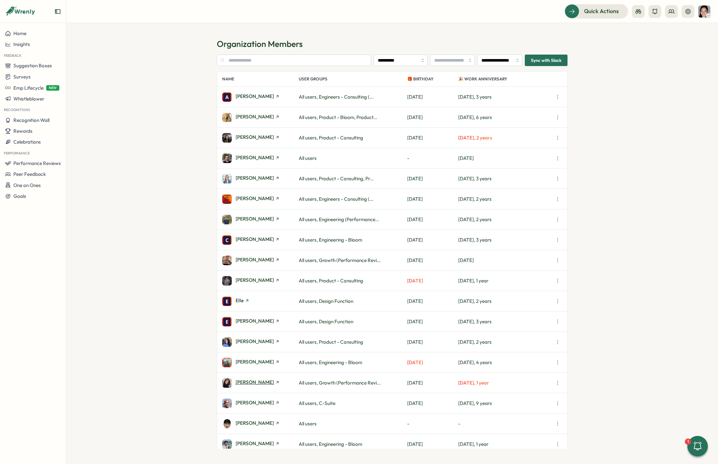
click at [252, 383] on span "[PERSON_NAME]" at bounding box center [255, 382] width 38 height 5
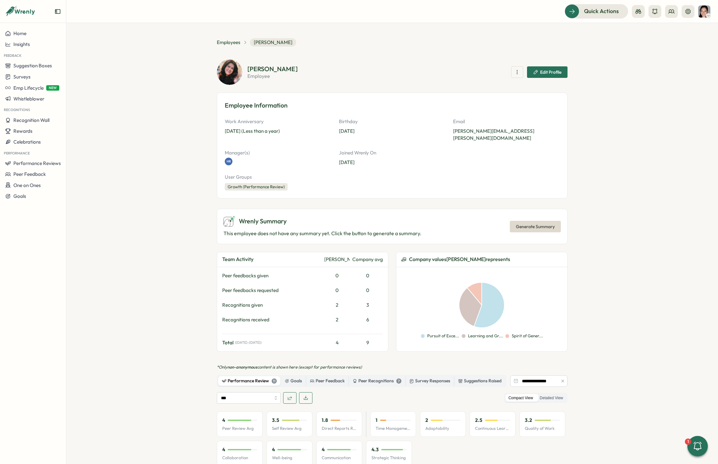
click at [561, 379] on icon "button" at bounding box center [563, 381] width 4 height 4
click at [559, 394] on label "Detailed View" at bounding box center [552, 398] width 30 height 8
click at [305, 395] on icon "button" at bounding box center [305, 397] width 5 height 5
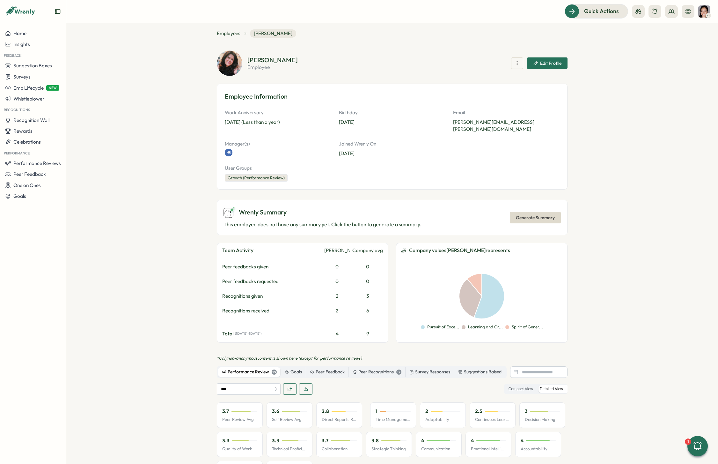
scroll to position [10, 0]
click at [229, 33] on span "Employees" at bounding box center [229, 32] width 24 height 7
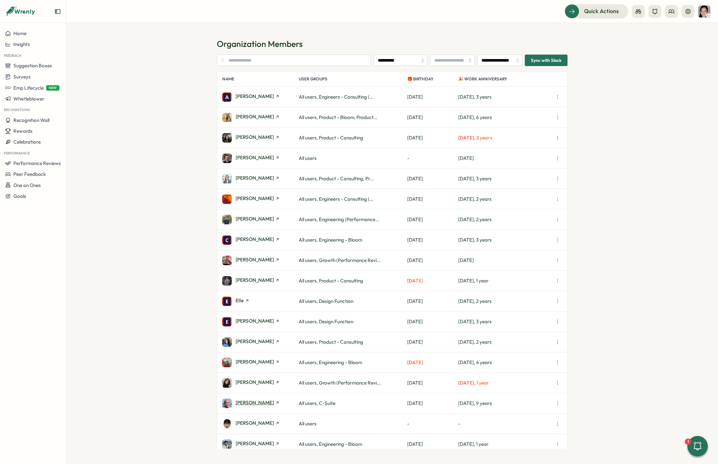
click at [249, 403] on span "[PERSON_NAME]" at bounding box center [255, 402] width 38 height 5
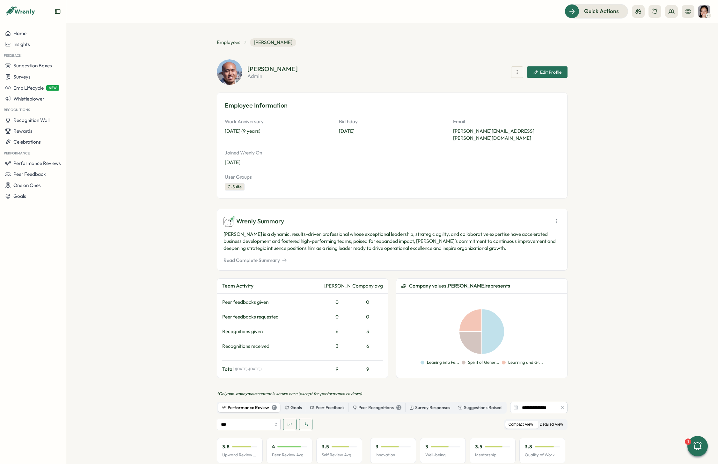
click at [558, 420] on label "Detailed View" at bounding box center [552, 424] width 30 height 8
click at [561, 405] on icon "button" at bounding box center [563, 407] width 4 height 4
click at [550, 216] on div "Wrenly Summary" at bounding box center [392, 220] width 337 height 11
click at [556, 218] on icon at bounding box center [556, 221] width 6 height 6
click at [552, 246] on span "Generate New Summary" at bounding box center [556, 247] width 53 height 7
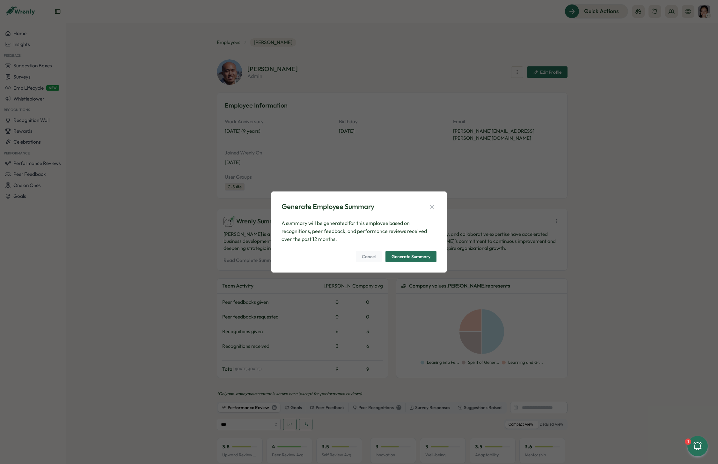
click at [409, 256] on div "Generate Summary" at bounding box center [411, 256] width 39 height 4
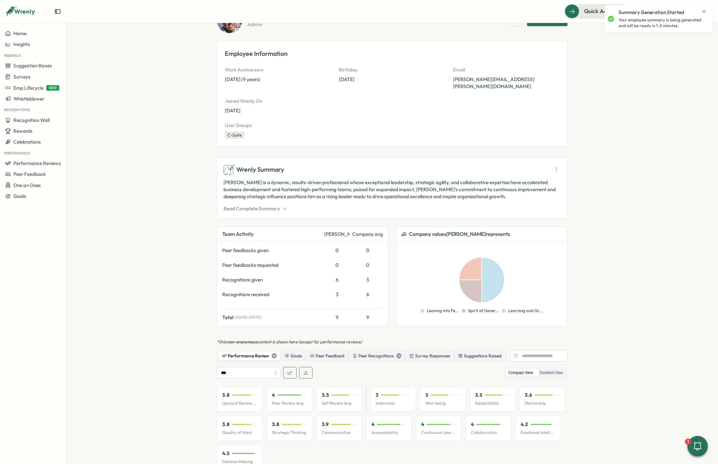
scroll to position [56, 0]
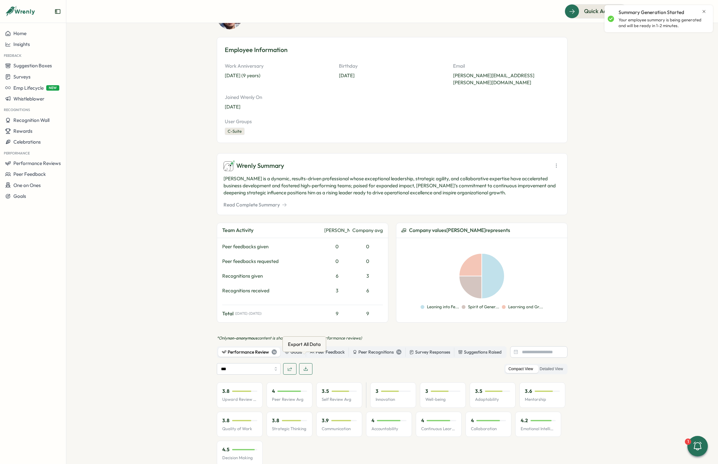
click at [304, 367] on icon "button" at bounding box center [306, 369] width 4 height 4
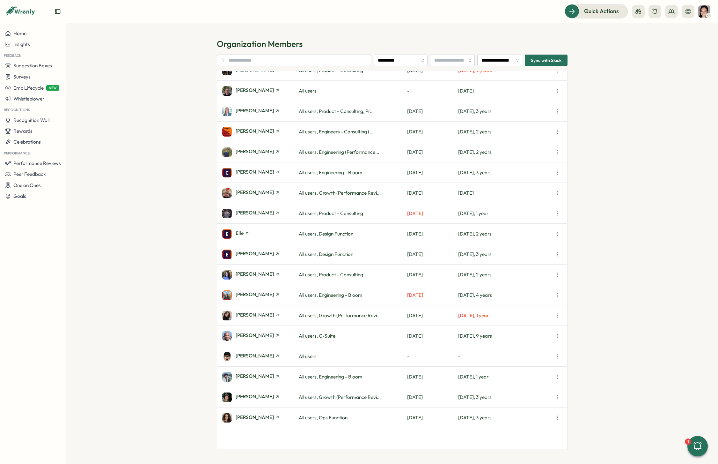
scroll to position [70, 0]
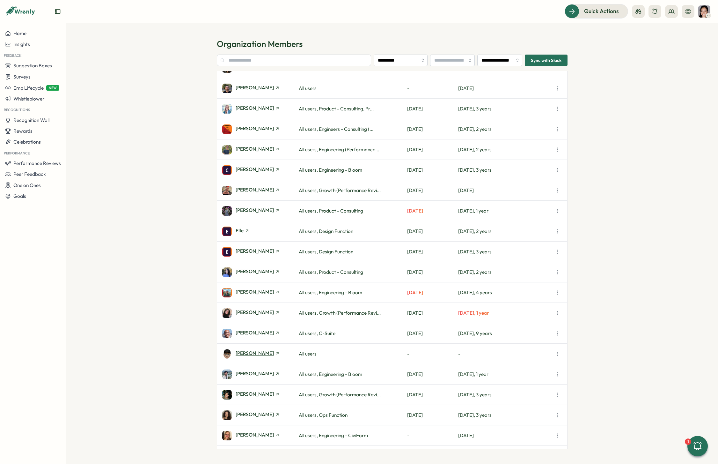
click at [251, 352] on span "[PERSON_NAME]" at bounding box center [255, 353] width 38 height 5
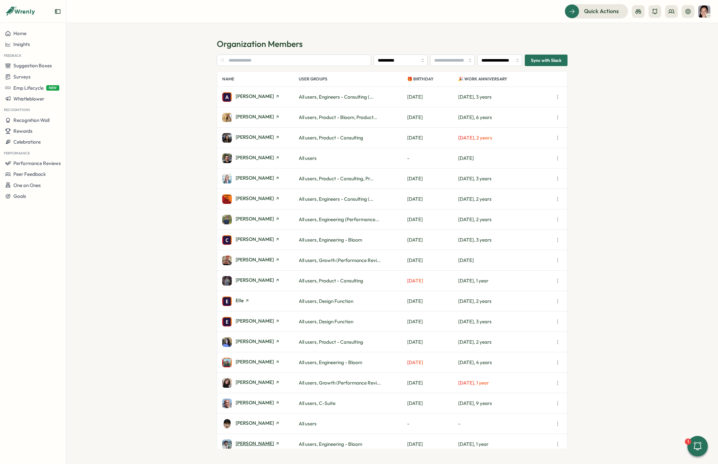
click at [255, 441] on span "[PERSON_NAME]" at bounding box center [255, 443] width 38 height 5
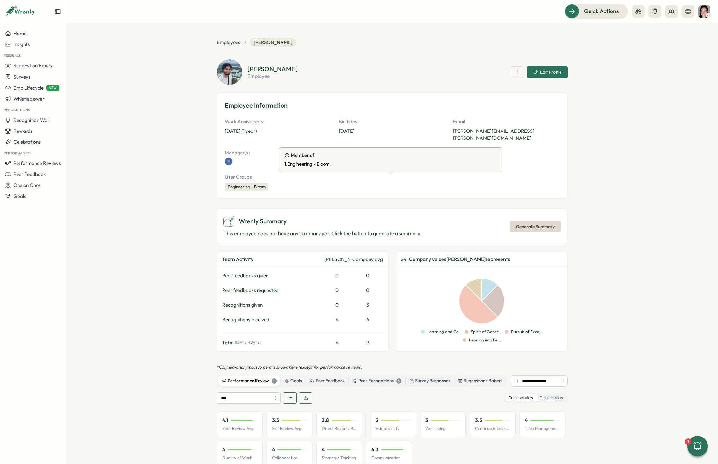
click at [562, 379] on icon "button" at bounding box center [563, 381] width 4 height 4
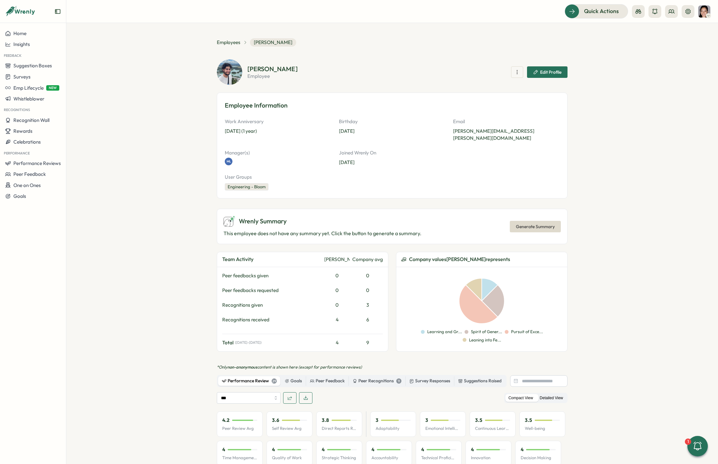
click at [561, 394] on label "Detailed View" at bounding box center [552, 398] width 30 height 8
click at [531, 221] on span "Generate Summary" at bounding box center [535, 226] width 39 height 11
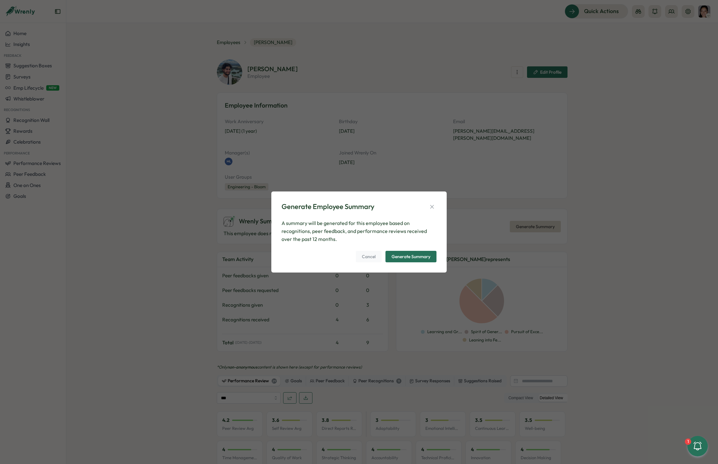
click at [409, 254] on div "Generate Summary" at bounding box center [411, 256] width 39 height 4
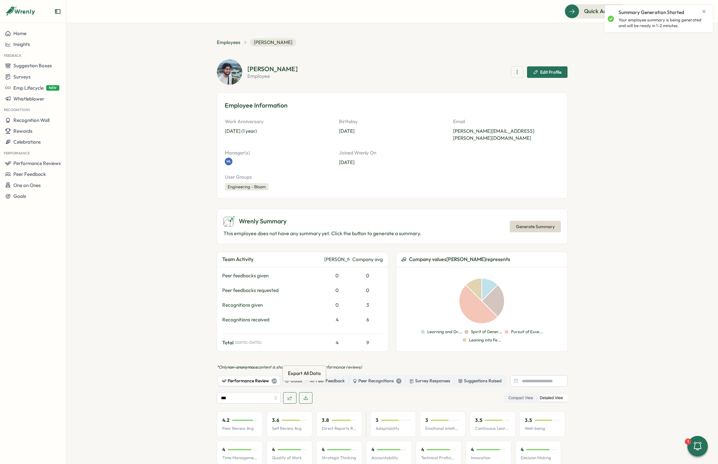
click at [306, 395] on icon "button" at bounding box center [305, 397] width 5 height 5
click at [230, 39] on span "Employees" at bounding box center [229, 42] width 24 height 7
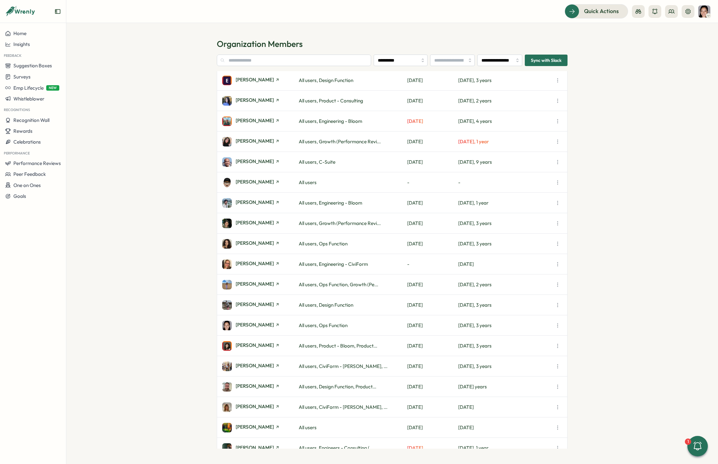
scroll to position [274, 0]
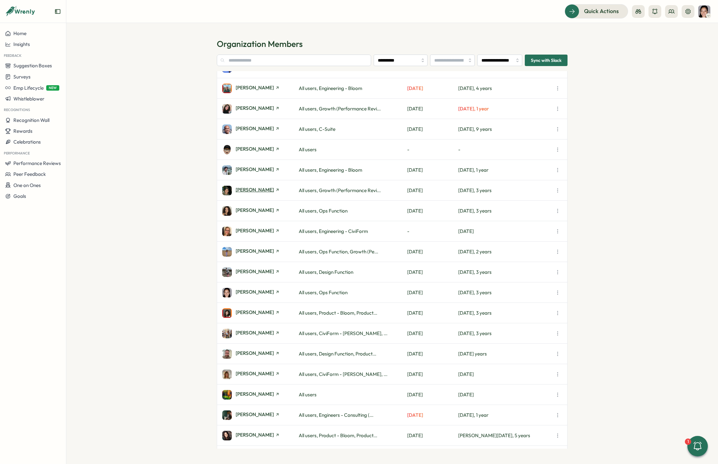
click at [248, 187] on span "[PERSON_NAME]" at bounding box center [255, 189] width 38 height 5
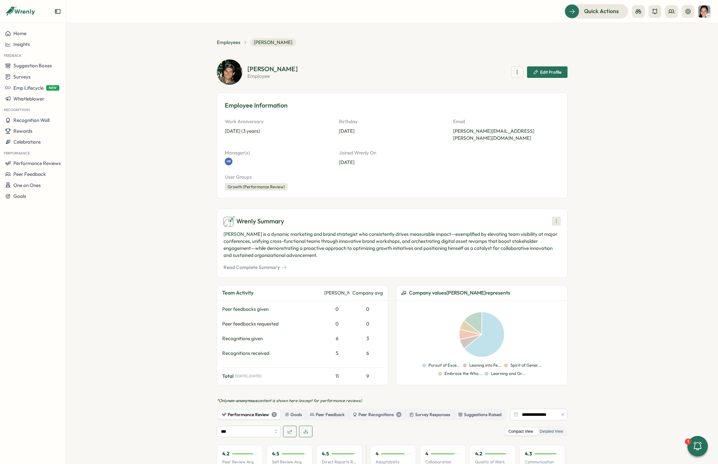
click at [552, 217] on button at bounding box center [556, 221] width 9 height 9
click at [607, 214] on section "Employees [PERSON_NAME] [PERSON_NAME] employee Edit Profile Employee Informatio…" at bounding box center [392, 243] width 652 height 441
click at [561, 412] on icon "button" at bounding box center [563, 414] width 4 height 4
click at [567, 247] on span "Generate New Summary" at bounding box center [556, 247] width 53 height 7
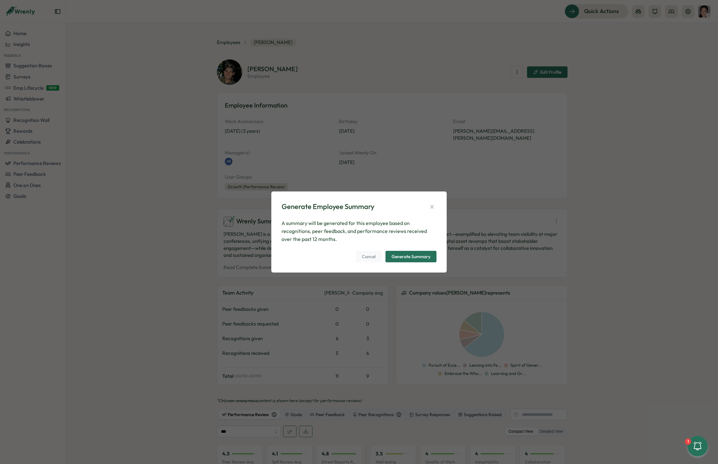
click at [405, 254] on div "Generate Summary" at bounding box center [411, 256] width 39 height 4
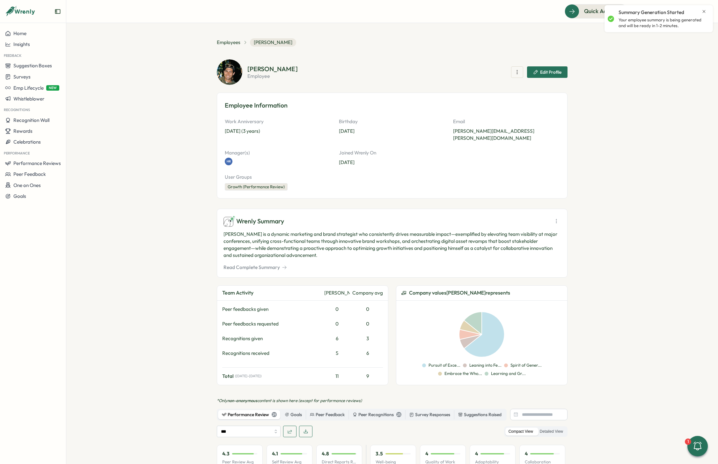
click at [626, 306] on section "Employees [PERSON_NAME] [PERSON_NAME] employee Edit Profile Employee Informatio…" at bounding box center [392, 243] width 652 height 441
click at [557, 427] on label "Detailed View" at bounding box center [552, 431] width 30 height 8
click at [309, 426] on button "button" at bounding box center [305, 431] width 13 height 11
click at [231, 42] on span "Employees" at bounding box center [229, 42] width 24 height 7
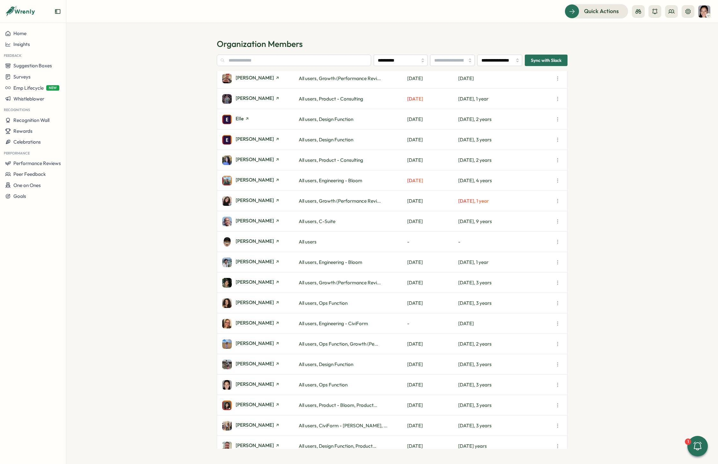
scroll to position [182, 0]
click at [262, 303] on span "[PERSON_NAME]" at bounding box center [255, 301] width 38 height 5
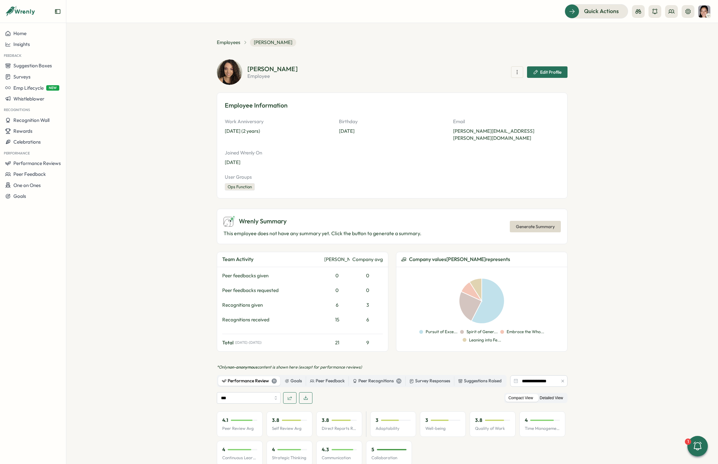
click at [551, 394] on label "Detailed View" at bounding box center [552, 398] width 30 height 8
click at [565, 377] on button "button" at bounding box center [563, 380] width 7 height 7
click at [545, 221] on span "Generate Summary" at bounding box center [535, 226] width 39 height 11
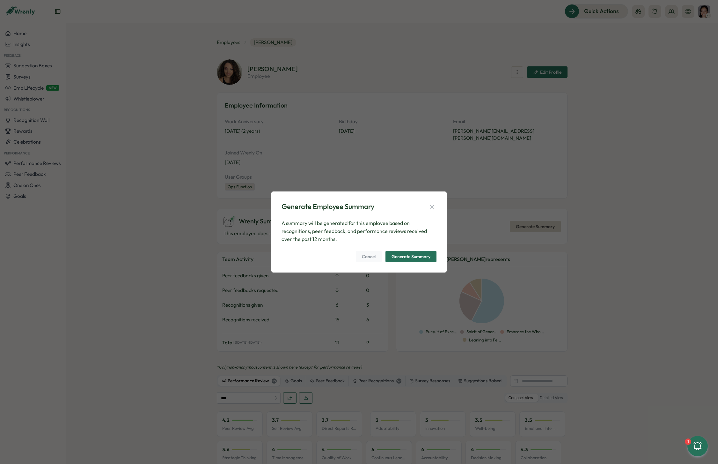
click at [417, 252] on span "Generate Summary" at bounding box center [411, 256] width 39 height 11
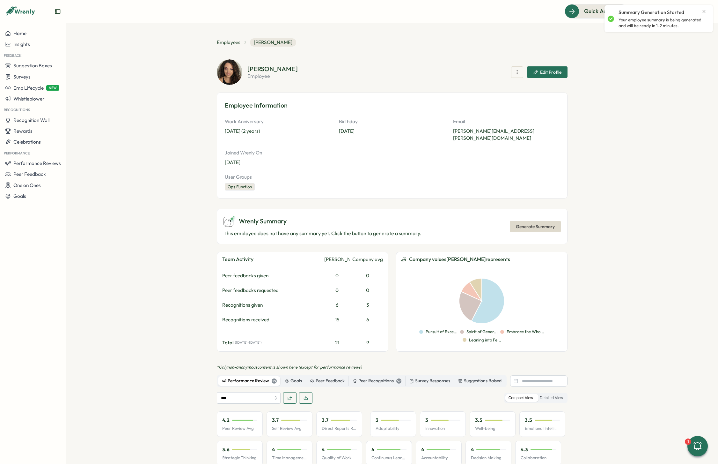
click at [308, 395] on button "button" at bounding box center [305, 397] width 13 height 11
click at [226, 39] on span "Employees" at bounding box center [229, 42] width 24 height 7
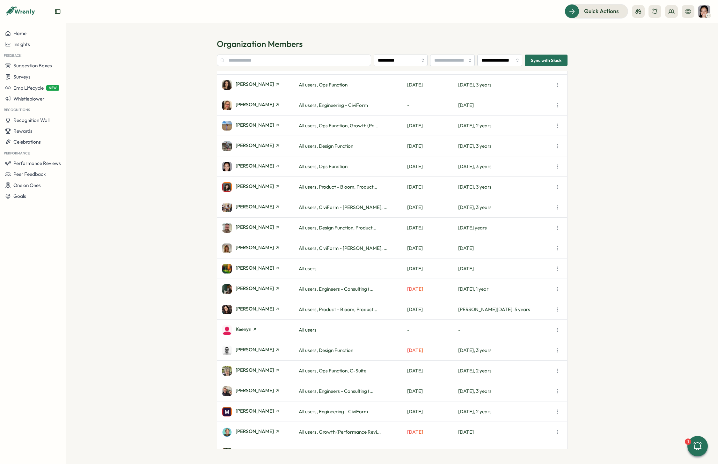
scroll to position [399, 0]
click at [256, 109] on div "[PERSON_NAME]" at bounding box center [260, 106] width 77 height 10
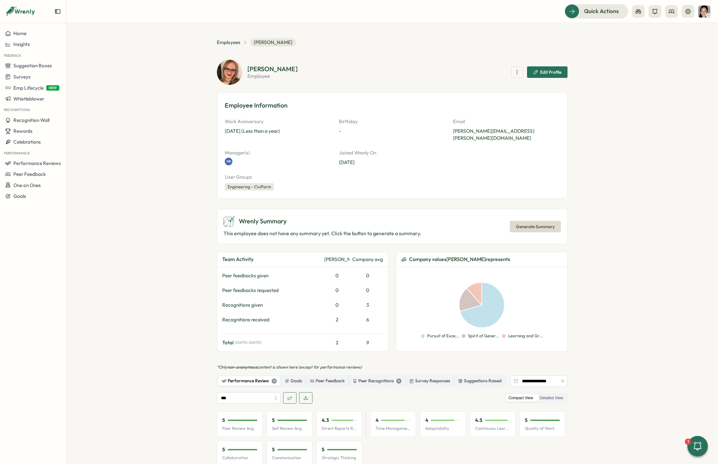
click at [563, 379] on icon "button" at bounding box center [563, 381] width 4 height 4
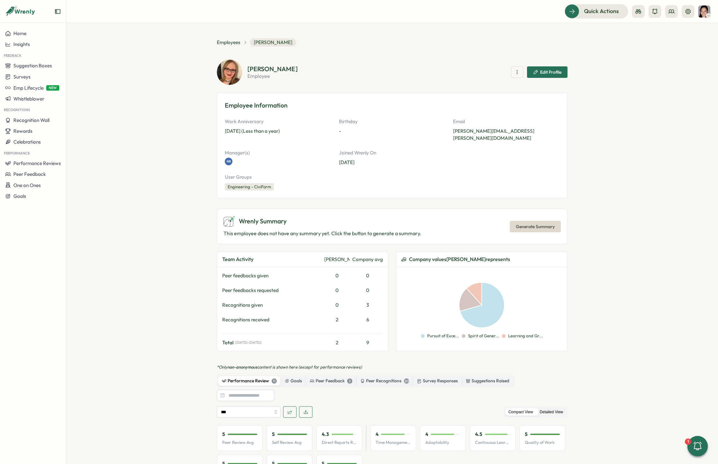
click at [556, 408] on label "Detailed View" at bounding box center [552, 412] width 30 height 8
click at [535, 221] on span "Generate Summary" at bounding box center [535, 226] width 39 height 11
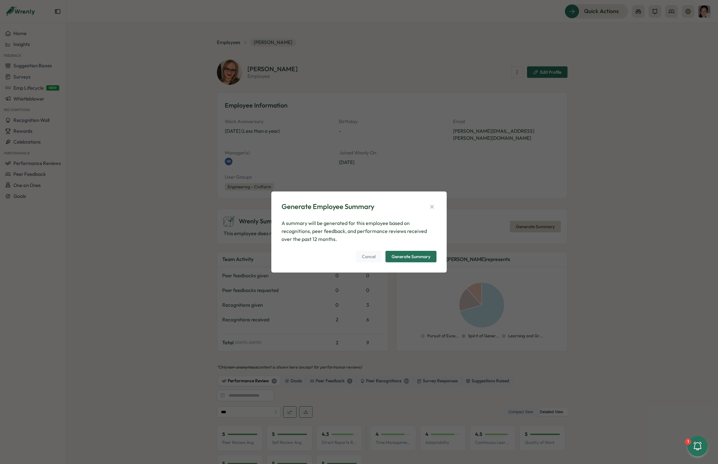
click at [415, 253] on span "Generate Summary" at bounding box center [411, 256] width 39 height 11
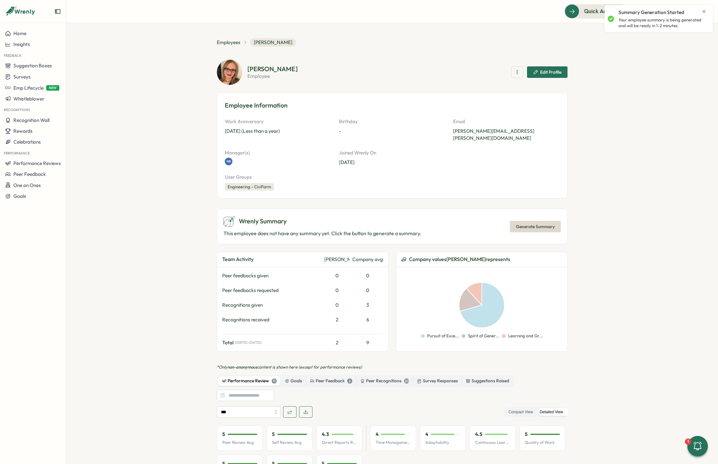
click at [304, 410] on icon "button" at bounding box center [306, 412] width 4 height 4
click at [229, 42] on span "Employees" at bounding box center [229, 42] width 24 height 7
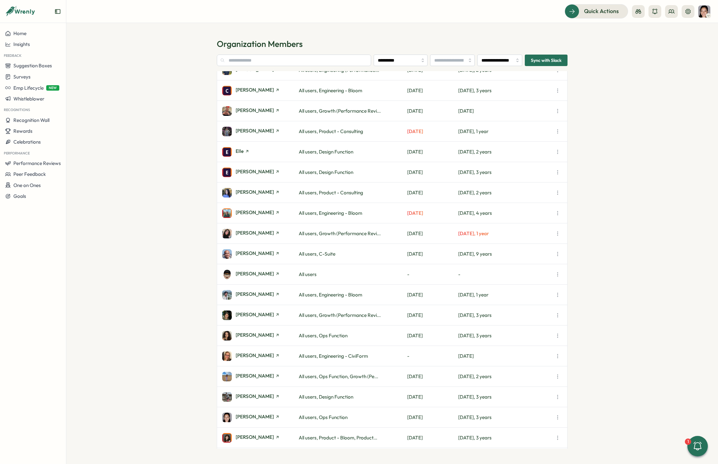
scroll to position [153, 0]
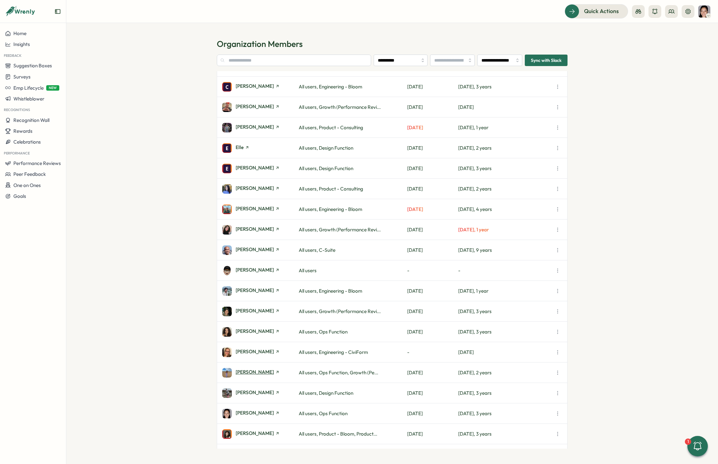
click at [248, 370] on span "[PERSON_NAME]" at bounding box center [255, 371] width 38 height 5
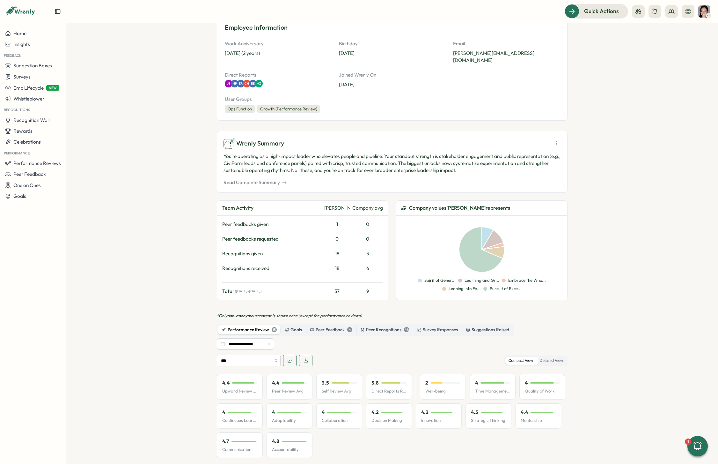
scroll to position [80, 0]
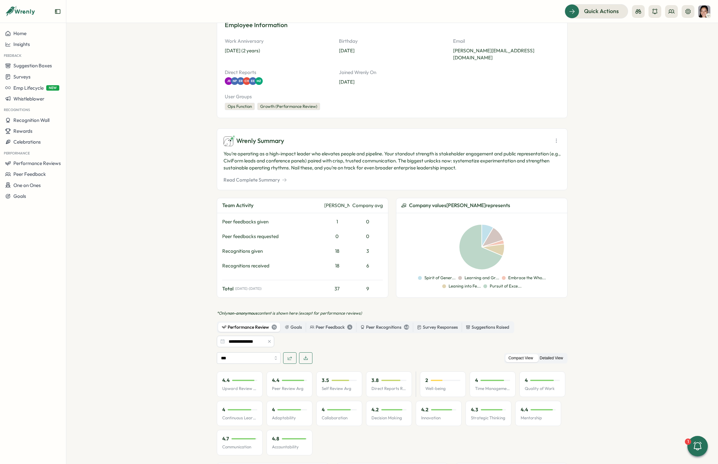
click at [549, 354] on label "Detailed View" at bounding box center [552, 358] width 30 height 8
click at [268, 339] on icon "button" at bounding box center [269, 341] width 4 height 4
click at [552, 354] on label "Detailed View" at bounding box center [552, 358] width 30 height 8
click at [554, 137] on icon at bounding box center [556, 140] width 6 height 6
click at [555, 166] on span "Generate New Summary" at bounding box center [556, 167] width 53 height 7
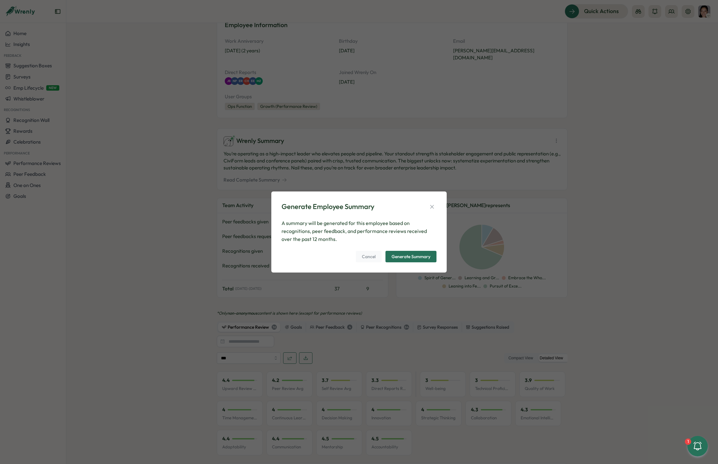
click at [424, 255] on div "Generate Summary" at bounding box center [411, 256] width 39 height 4
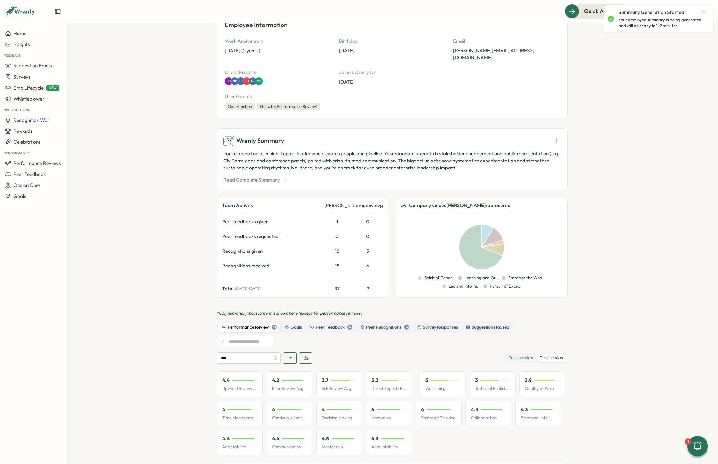
click at [307, 352] on button "button" at bounding box center [305, 357] width 13 height 11
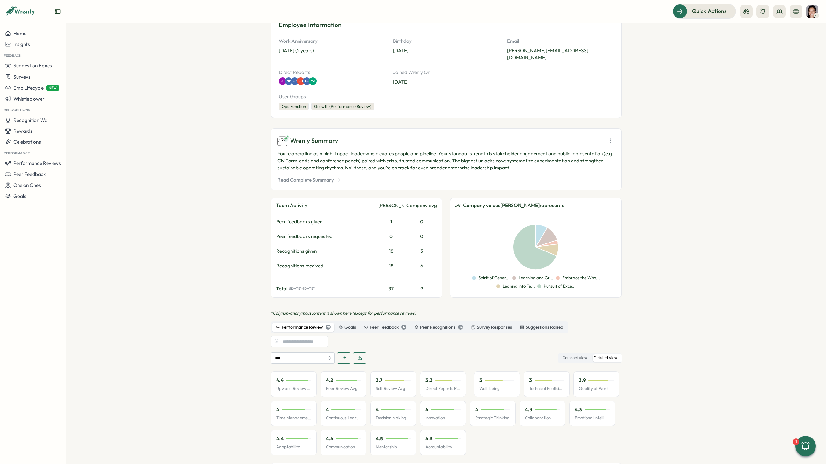
scroll to position [0, 0]
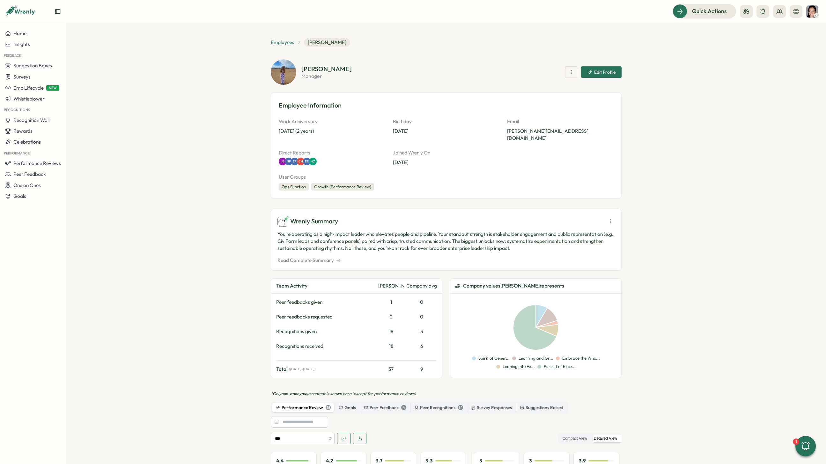
click at [282, 41] on span "Employees" at bounding box center [283, 42] width 24 height 7
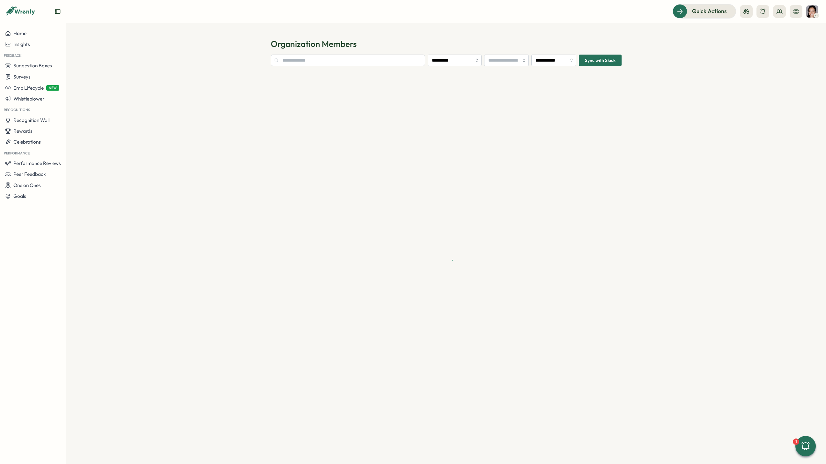
type input "**********"
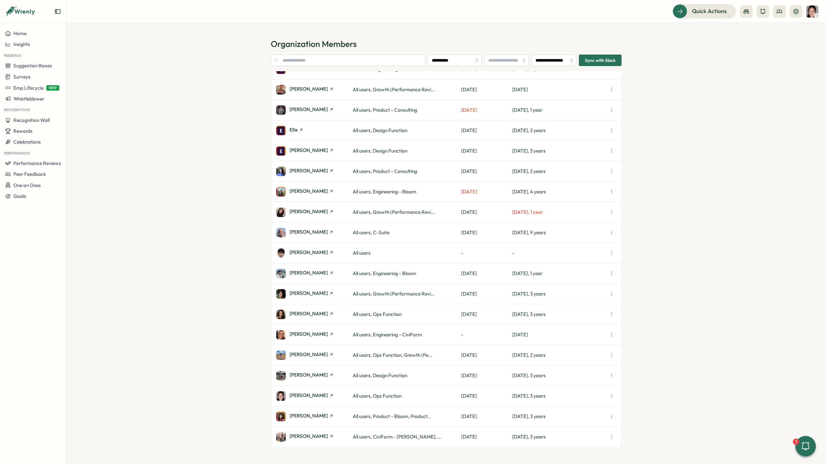
scroll to position [179, 0]
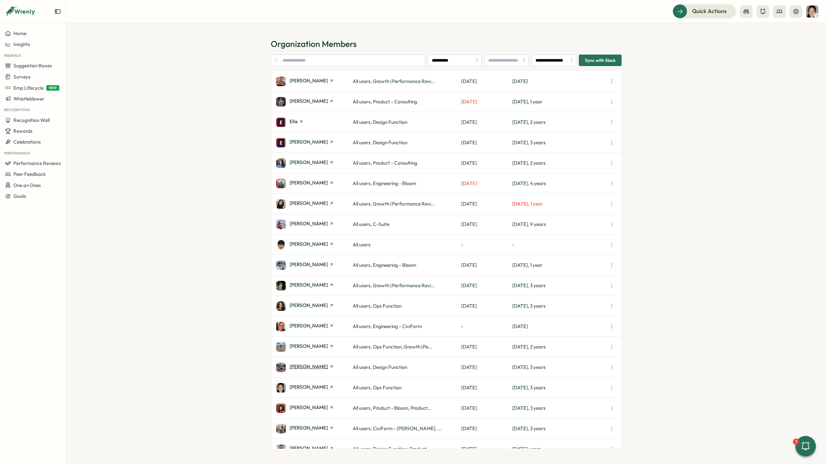
click at [306, 365] on span "[PERSON_NAME]" at bounding box center [309, 366] width 38 height 5
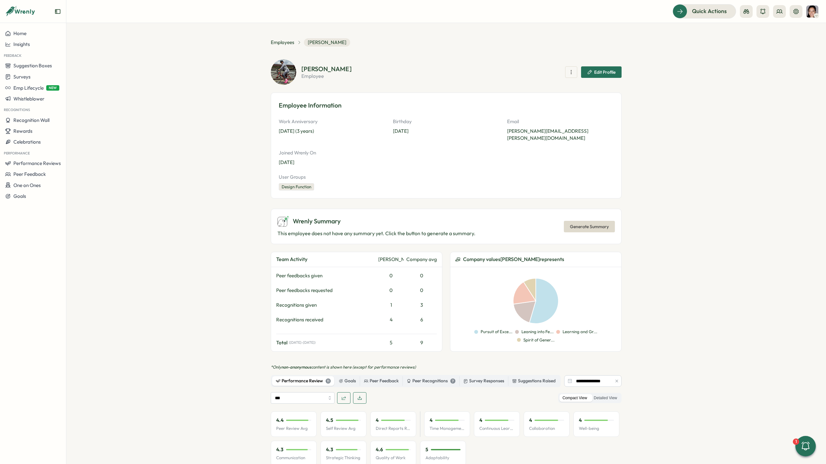
click at [615, 377] on button "button" at bounding box center [616, 380] width 7 height 7
click at [610, 394] on label "Detailed View" at bounding box center [606, 398] width 30 height 8
click at [602, 221] on span "Generate Summary" at bounding box center [589, 226] width 39 height 11
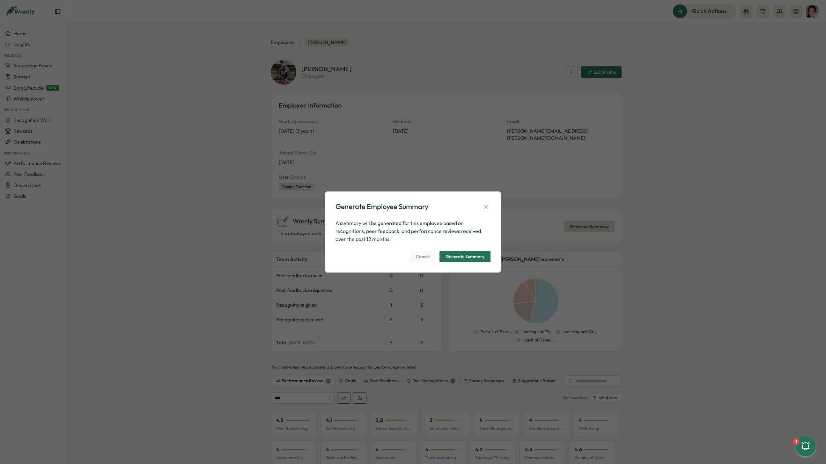
click at [476, 251] on span "Generate Summary" at bounding box center [465, 256] width 39 height 11
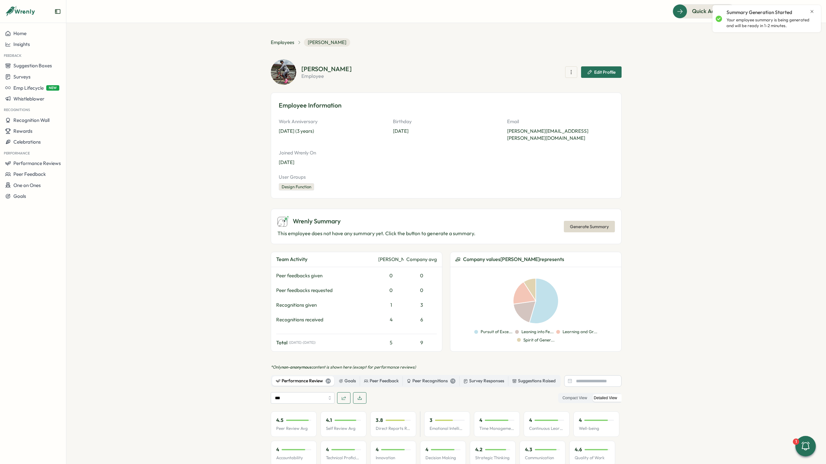
click at [359, 395] on icon "button" at bounding box center [359, 397] width 5 height 5
click at [287, 41] on span "Employees" at bounding box center [283, 42] width 24 height 7
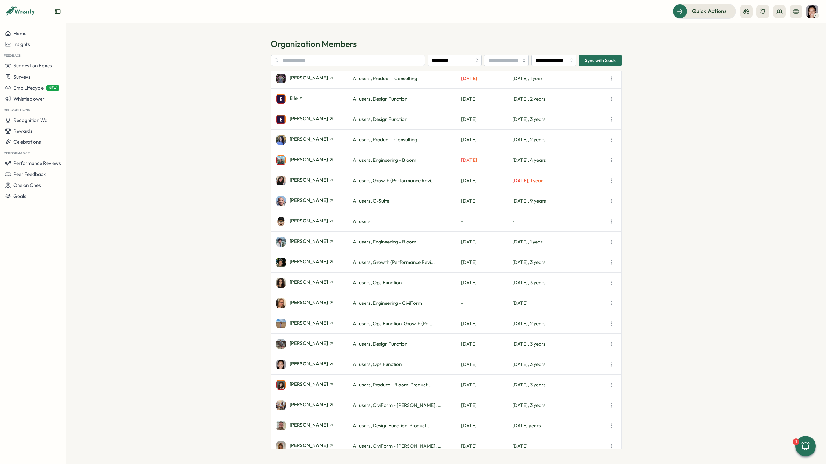
scroll to position [204, 0]
click at [308, 364] on span "[PERSON_NAME]" at bounding box center [309, 362] width 38 height 5
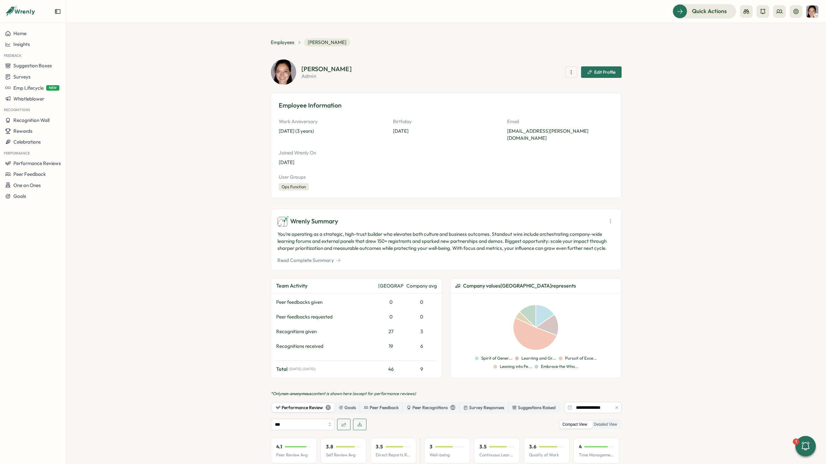
click at [616, 404] on button "button" at bounding box center [616, 407] width 7 height 7
click at [612, 434] on label "Detailed View" at bounding box center [606, 438] width 30 height 8
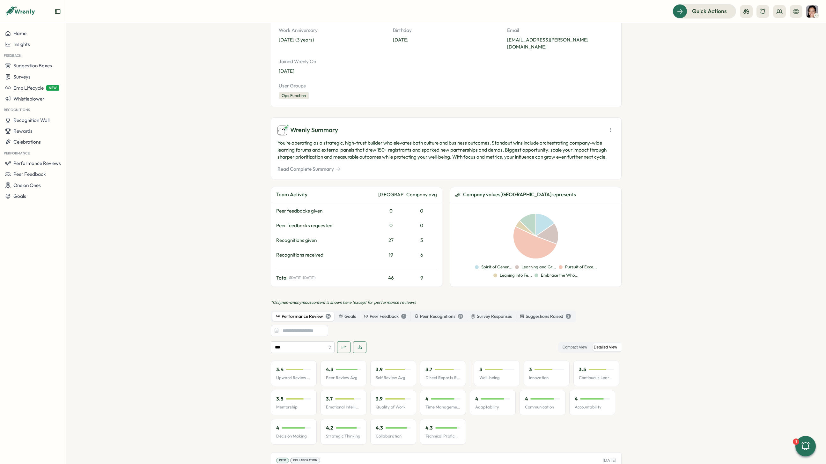
scroll to position [81, 0]
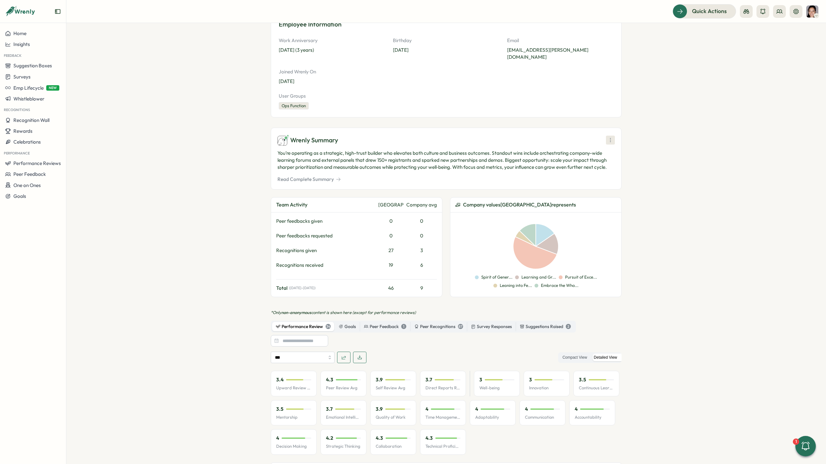
click at [609, 137] on icon at bounding box center [610, 140] width 6 height 6
click at [608, 164] on span "Generate New Summary" at bounding box center [610, 166] width 53 height 7
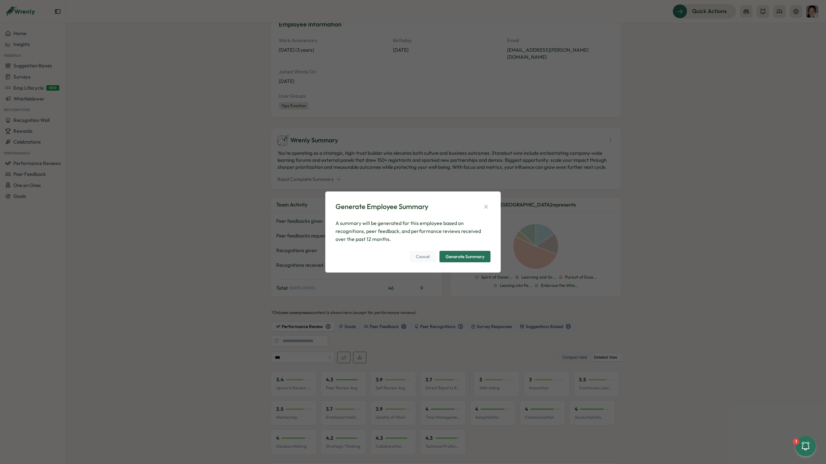
click at [457, 257] on div "Generate Summary" at bounding box center [465, 256] width 39 height 4
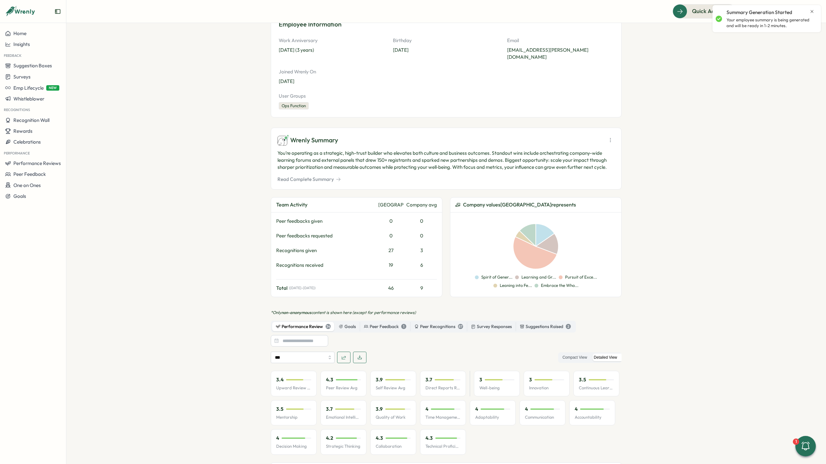
click at [357, 355] on icon "button" at bounding box center [359, 357] width 5 height 5
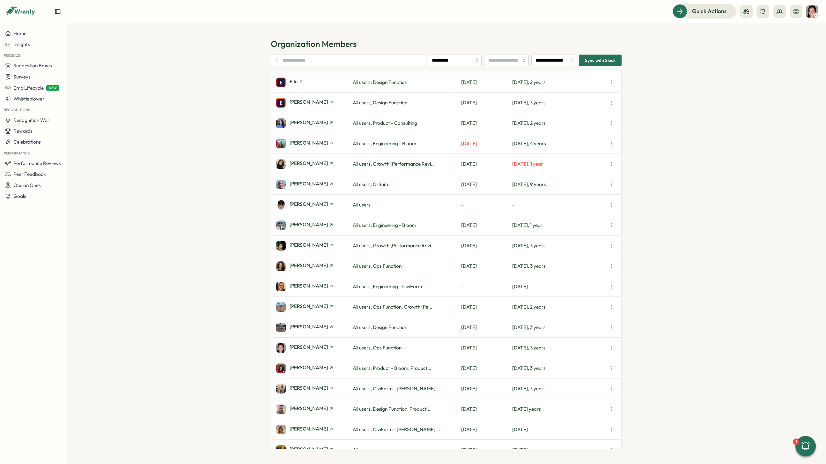
scroll to position [274, 0]
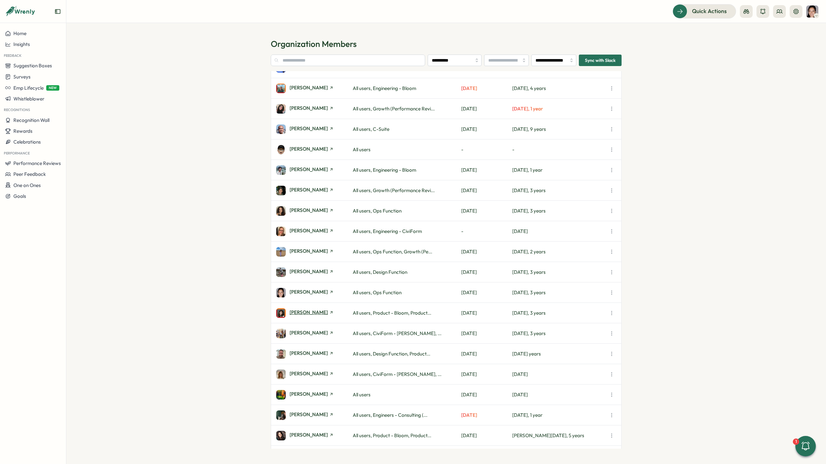
click at [313, 313] on span "[PERSON_NAME]" at bounding box center [309, 312] width 38 height 5
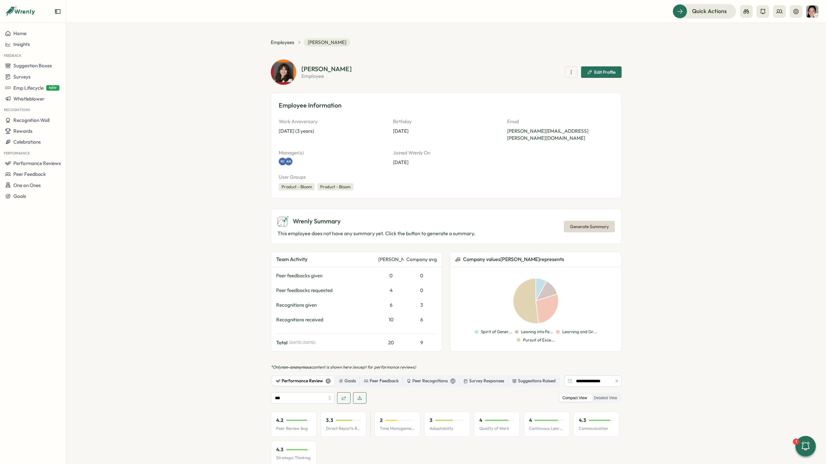
click at [617, 379] on icon "button" at bounding box center [617, 381] width 4 height 4
click at [614, 394] on label "Detailed View" at bounding box center [606, 398] width 30 height 8
click at [602, 221] on span "Generate Summary" at bounding box center [589, 226] width 39 height 11
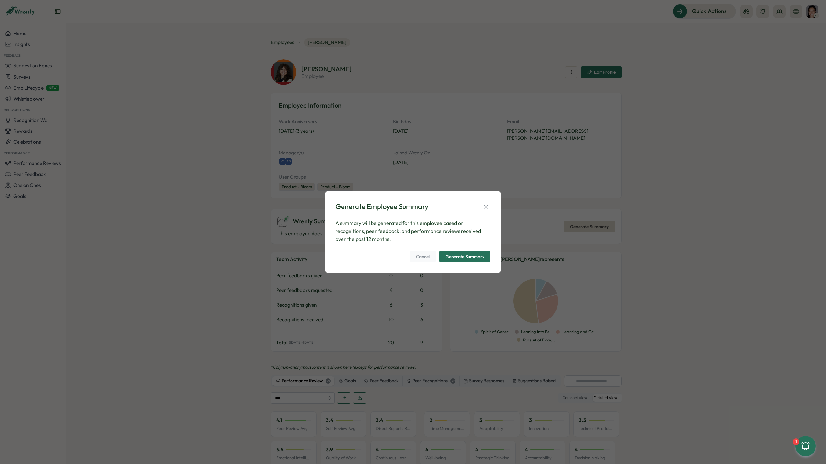
click at [480, 256] on div "Generate Summary" at bounding box center [465, 256] width 39 height 4
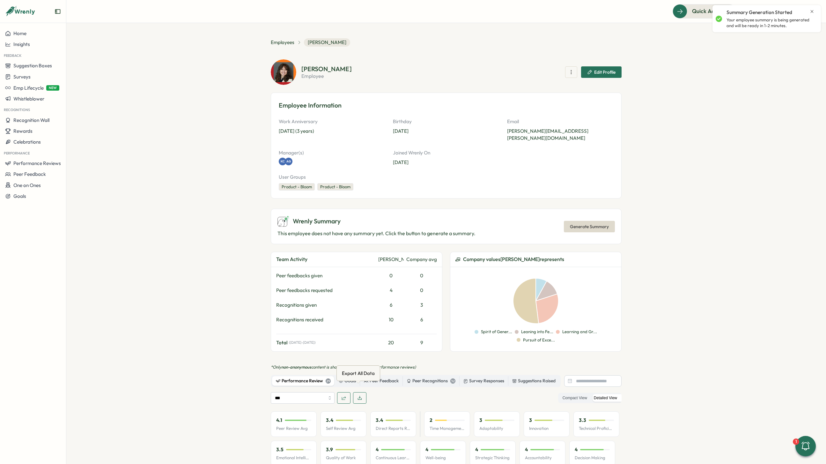
click at [359, 395] on icon "button" at bounding box center [359, 397] width 5 height 5
click at [289, 44] on span "Employees" at bounding box center [283, 42] width 24 height 7
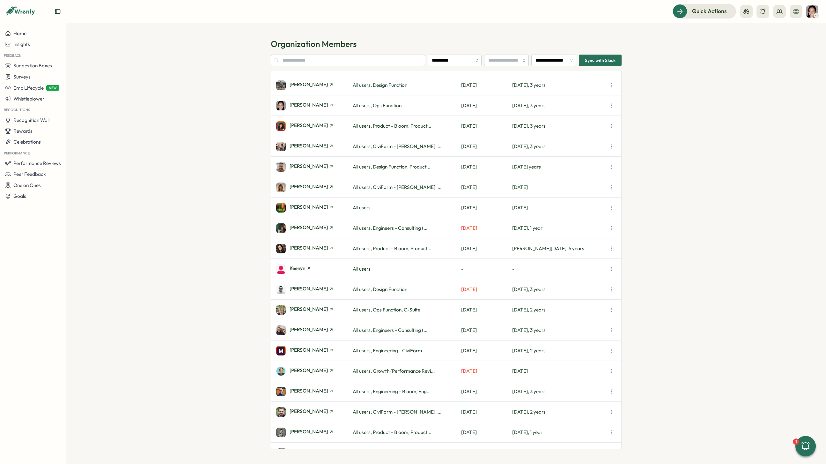
scroll to position [458, 0]
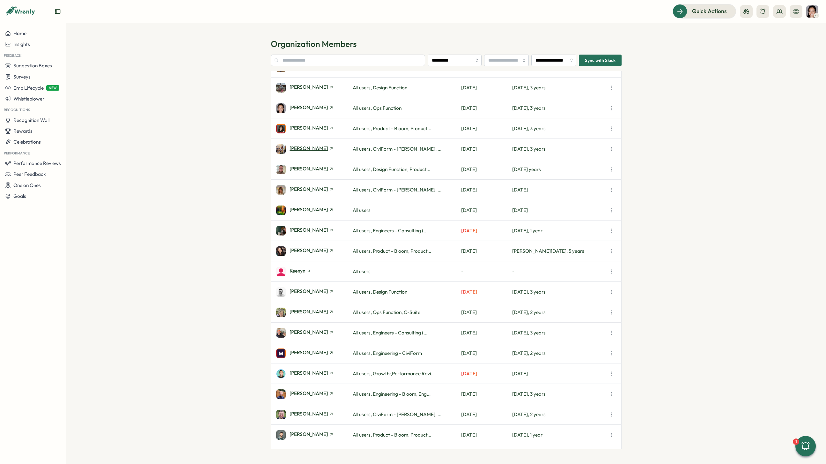
click at [301, 149] on span "[PERSON_NAME]" at bounding box center [309, 148] width 38 height 5
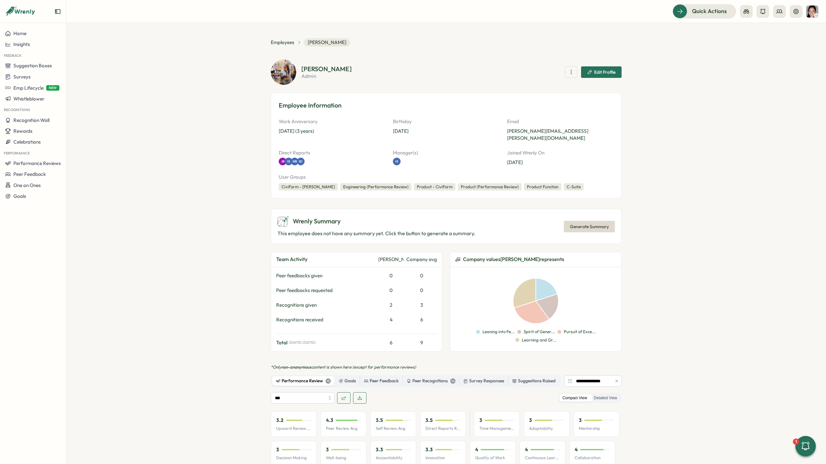
click at [616, 379] on icon "button" at bounding box center [617, 381] width 4 height 4
click at [613, 393] on div "Compact View Detailed View" at bounding box center [589, 398] width 63 height 11
click at [613, 394] on label "Detailed View" at bounding box center [606, 398] width 30 height 8
click at [597, 227] on div "Wrenly Summary This employee does not have any summary yet. Click the button to…" at bounding box center [446, 226] width 351 height 35
click at [592, 221] on span "Generate Summary" at bounding box center [589, 226] width 39 height 11
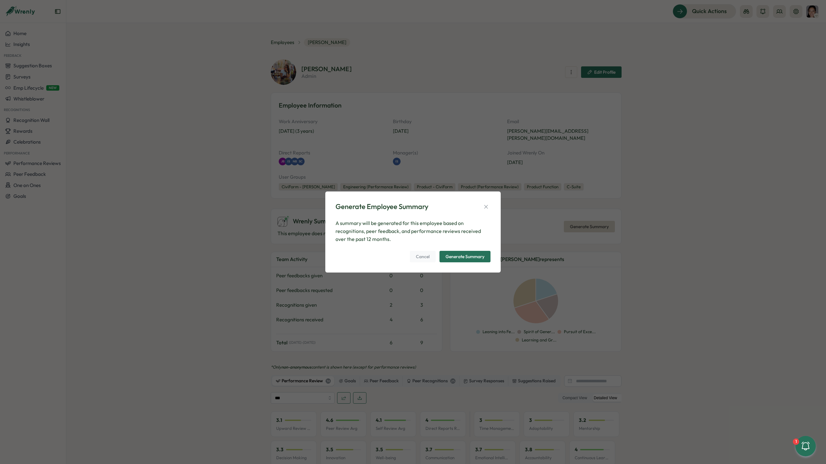
click at [477, 253] on span "Generate Summary" at bounding box center [465, 256] width 39 height 11
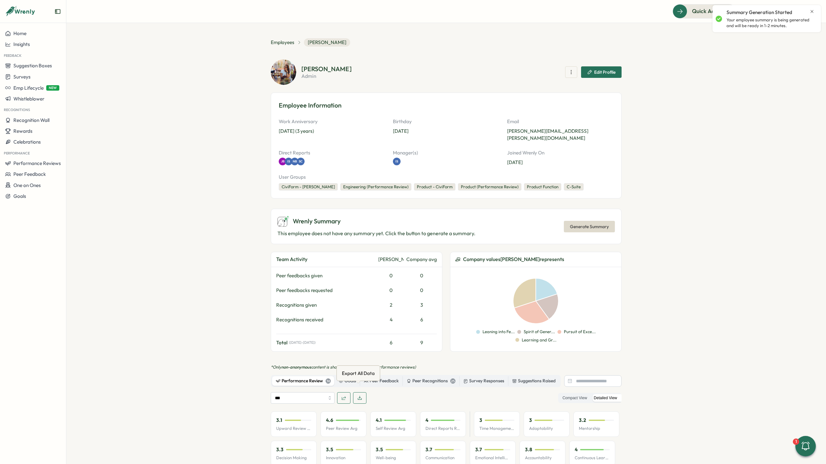
click at [359, 395] on icon "button" at bounding box center [359, 397] width 5 height 5
click at [274, 40] on span "Employees" at bounding box center [283, 42] width 24 height 7
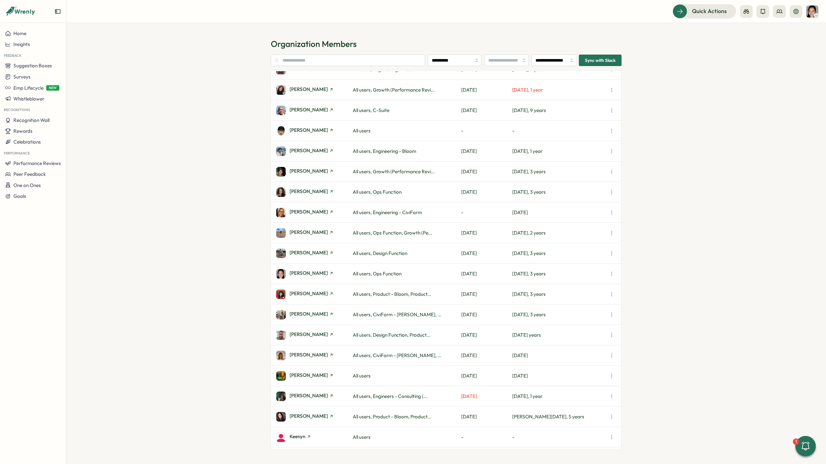
scroll to position [478, 0]
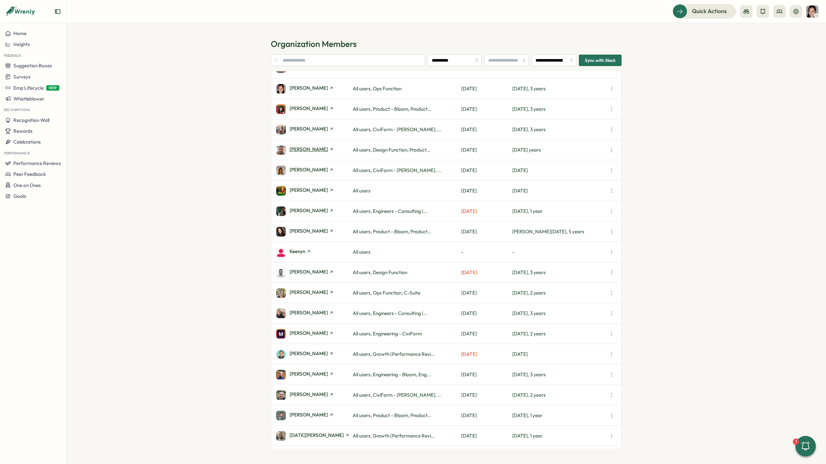
click at [304, 150] on span "[PERSON_NAME]" at bounding box center [309, 149] width 38 height 5
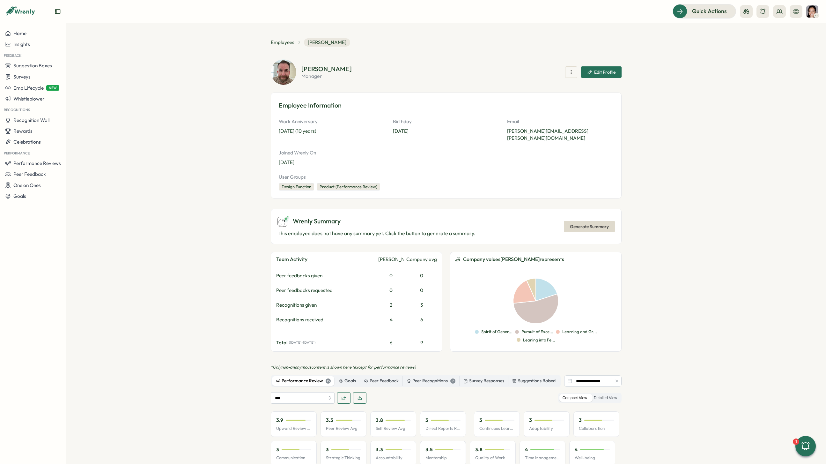
click at [617, 379] on icon "button" at bounding box center [617, 381] width 4 height 4
click at [614, 394] on label "Detailed View" at bounding box center [606, 398] width 30 height 8
click at [360, 395] on icon "button" at bounding box center [359, 397] width 5 height 5
click at [718, 196] on section "Employees [PERSON_NAME] [PERSON_NAME] manager Edit Profile Employee Information…" at bounding box center [446, 243] width 760 height 441
click at [596, 221] on span "Generate Summary" at bounding box center [589, 226] width 39 height 11
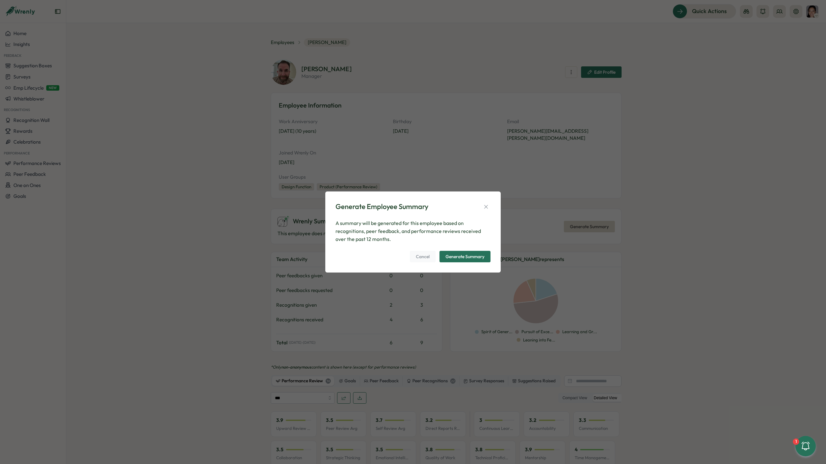
click at [457, 257] on div "Generate Summary" at bounding box center [465, 256] width 39 height 4
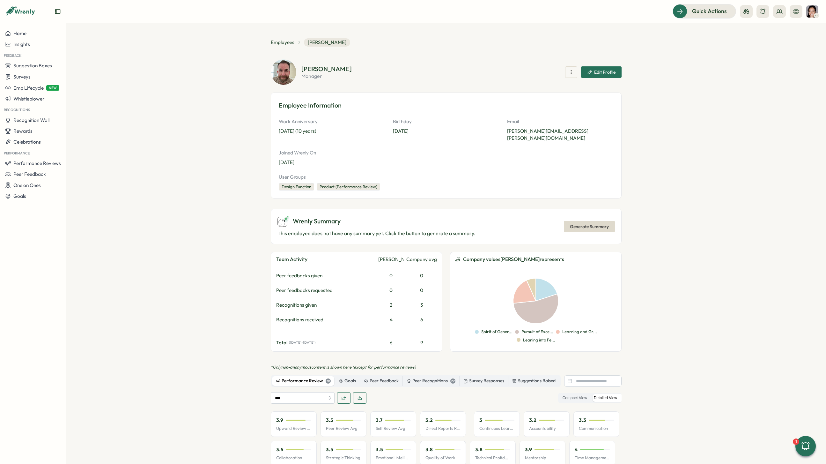
click at [602, 211] on div "Wrenly Summary This employee does not have any summary yet. Click the button to…" at bounding box center [446, 226] width 351 height 35
click at [599, 221] on span "Generate Summary" at bounding box center [589, 226] width 39 height 11
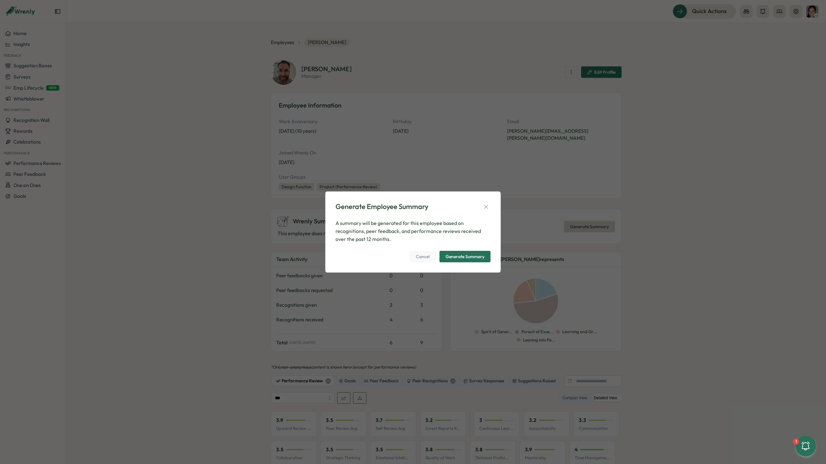
click at [480, 256] on div "Generate Summary" at bounding box center [465, 256] width 39 height 4
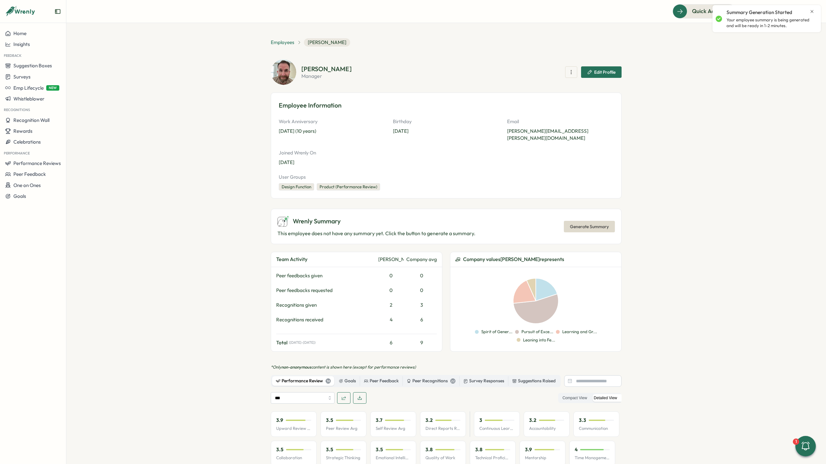
click at [286, 41] on span "Employees" at bounding box center [283, 42] width 24 height 7
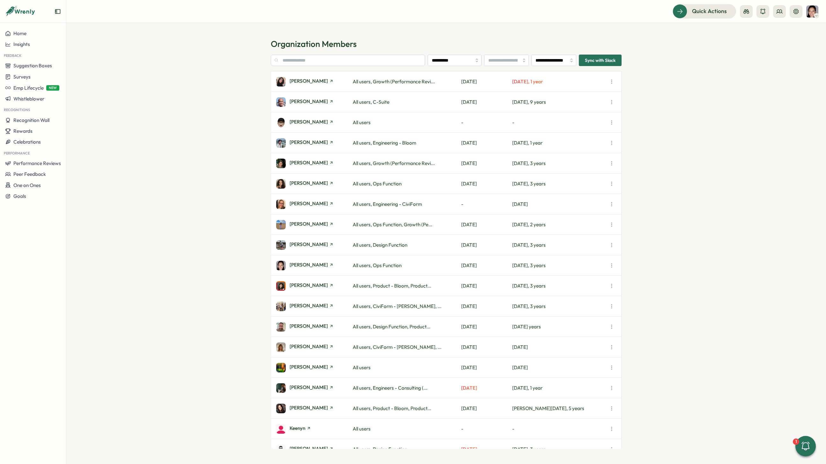
scroll to position [310, 0]
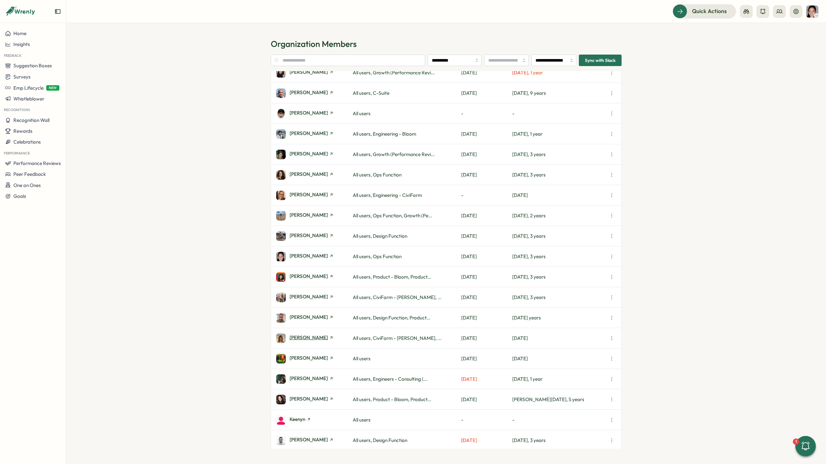
click at [306, 337] on span "[PERSON_NAME]" at bounding box center [309, 337] width 38 height 5
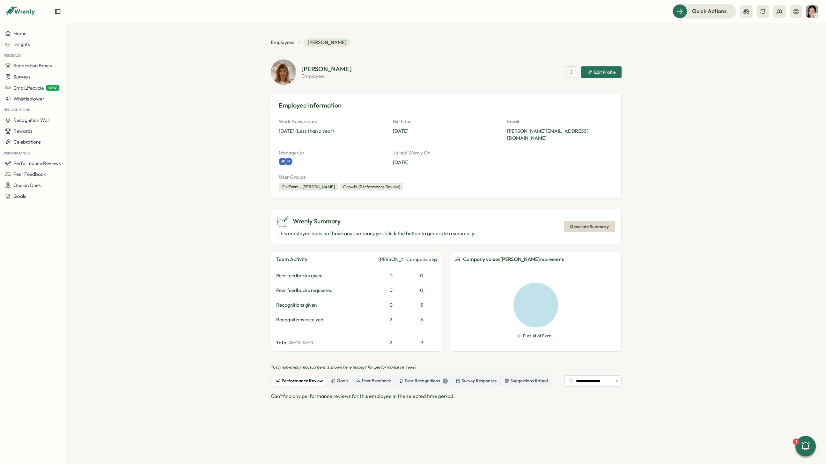
click at [616, 377] on button "button" at bounding box center [616, 380] width 7 height 7
click at [287, 43] on span "Employees" at bounding box center [283, 42] width 24 height 7
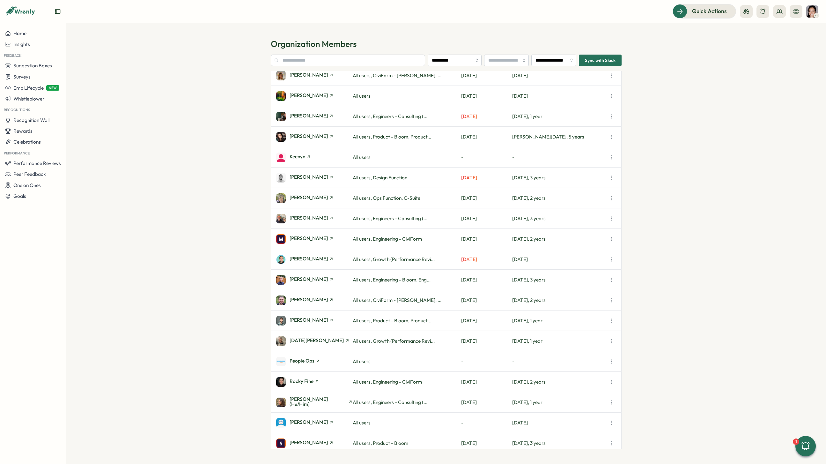
scroll to position [569, 0]
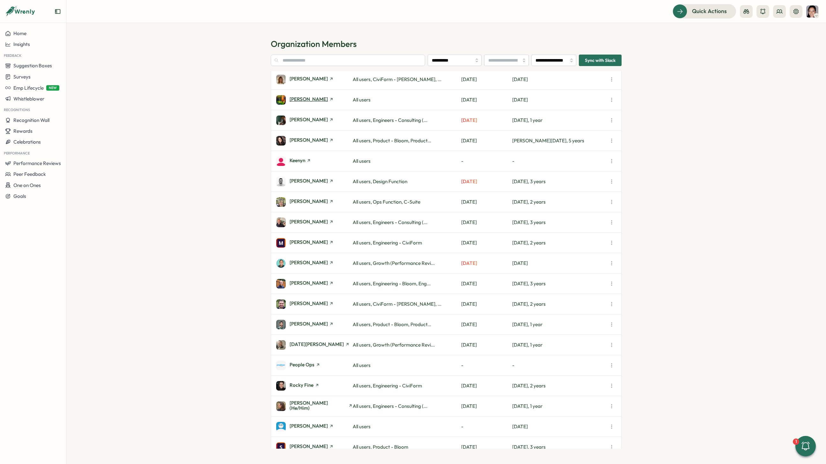
click at [296, 98] on span "[PERSON_NAME]" at bounding box center [309, 99] width 38 height 5
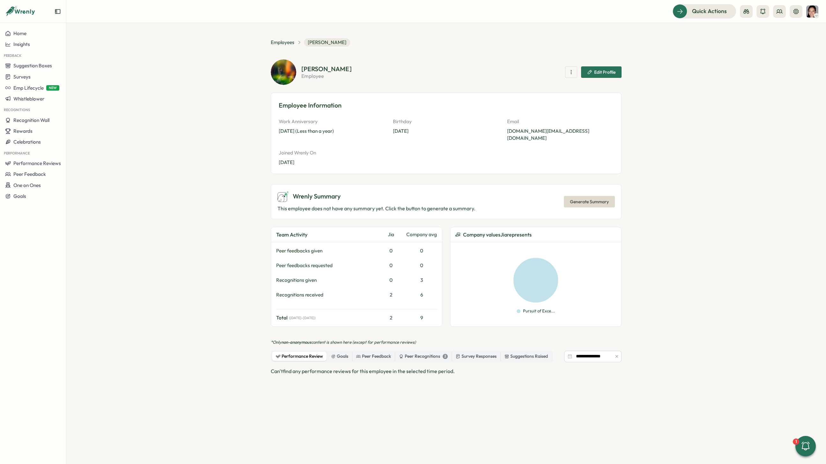
click at [616, 354] on icon "button" at bounding box center [617, 356] width 4 height 4
click at [286, 45] on span "Employees" at bounding box center [283, 42] width 24 height 7
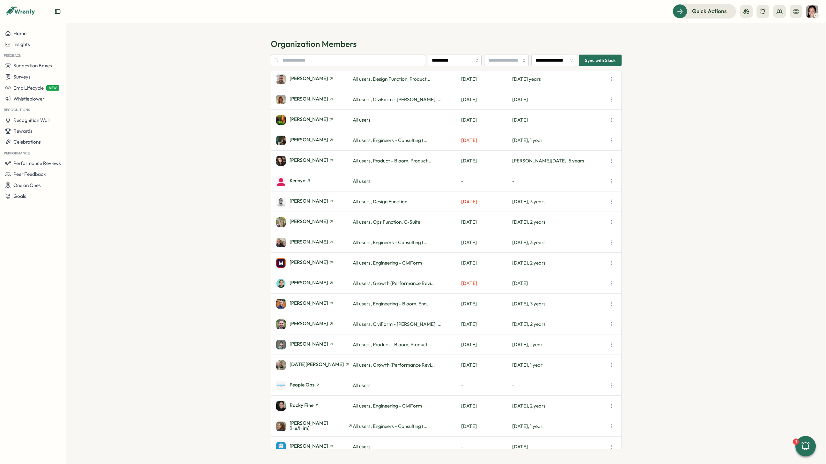
scroll to position [547, 0]
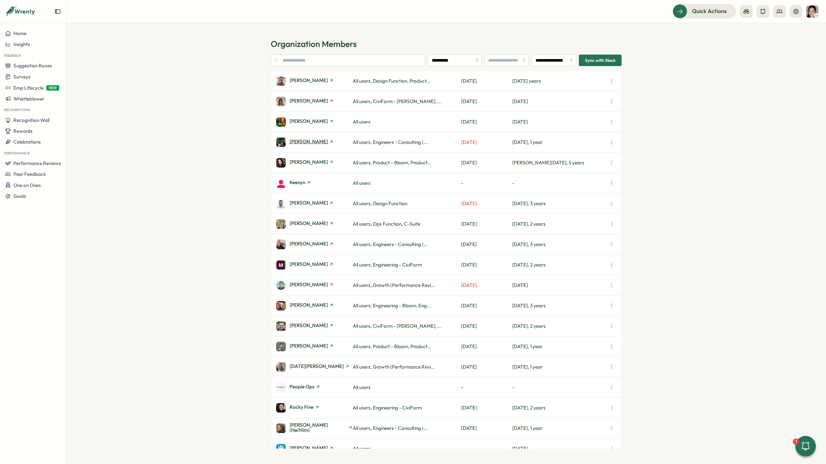
click at [309, 144] on span "[PERSON_NAME]" at bounding box center [309, 141] width 38 height 5
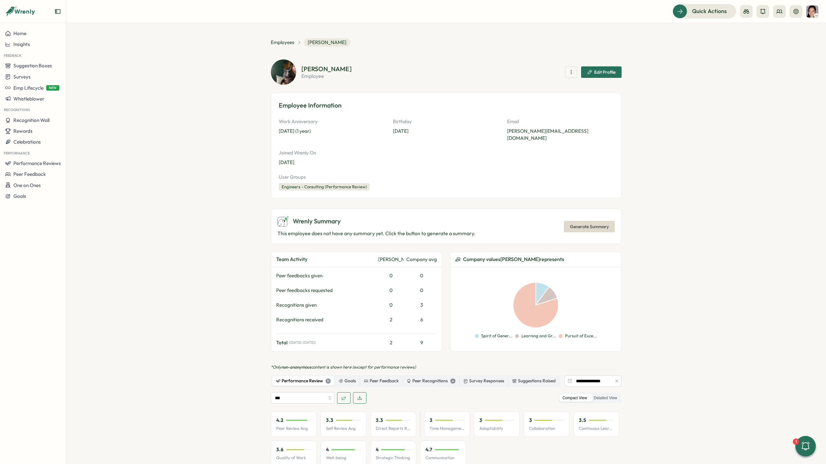
click at [615, 379] on icon "button" at bounding box center [617, 381] width 4 height 4
click at [612, 394] on label "Detailed View" at bounding box center [606, 398] width 30 height 8
click at [598, 221] on span "Generate Summary" at bounding box center [589, 226] width 39 height 11
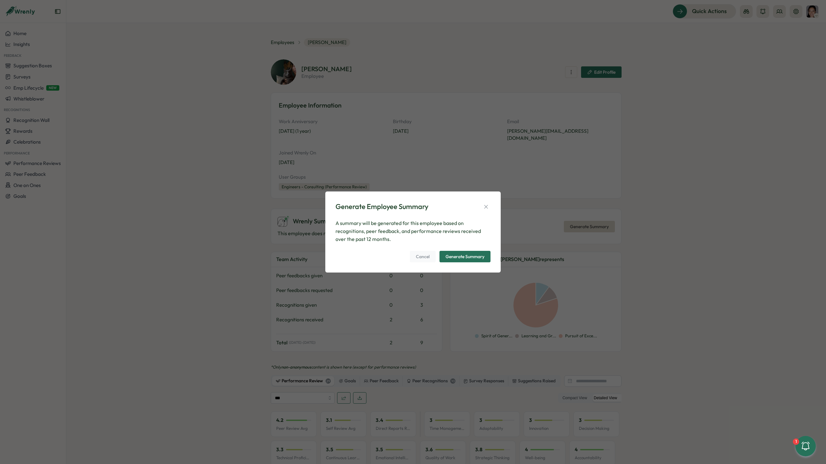
click at [472, 256] on div "Generate Summary" at bounding box center [465, 256] width 39 height 4
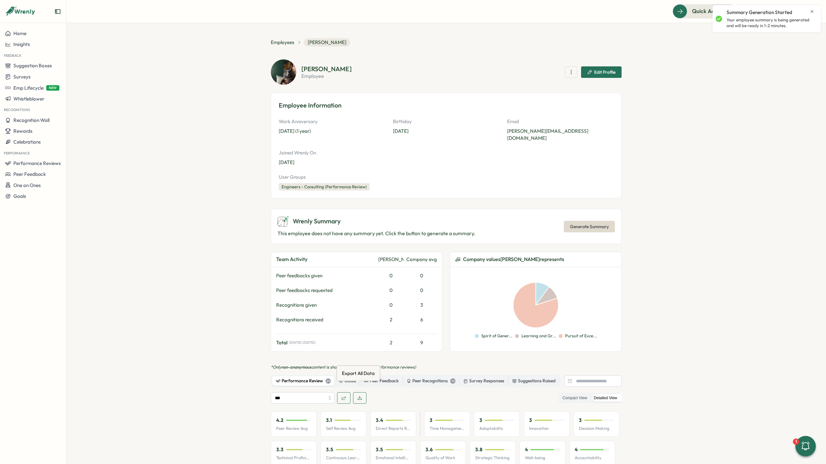
click at [364, 392] on button "button" at bounding box center [359, 397] width 13 height 11
click at [445, 31] on section "Employees [PERSON_NAME] [PERSON_NAME] employee Edit Profile Employee Informatio…" at bounding box center [446, 243] width 760 height 441
